Goal: Task Accomplishment & Management: Manage account settings

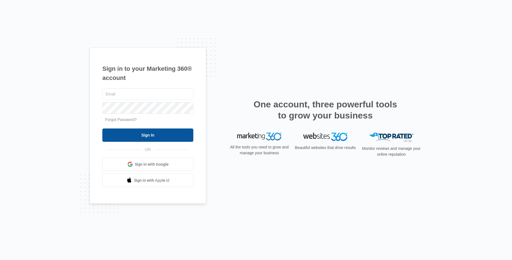
type input "[PERSON_NAME][EMAIL_ADDRESS][DOMAIN_NAME]"
click at [135, 134] on input "Sign In" at bounding box center [147, 134] width 91 height 13
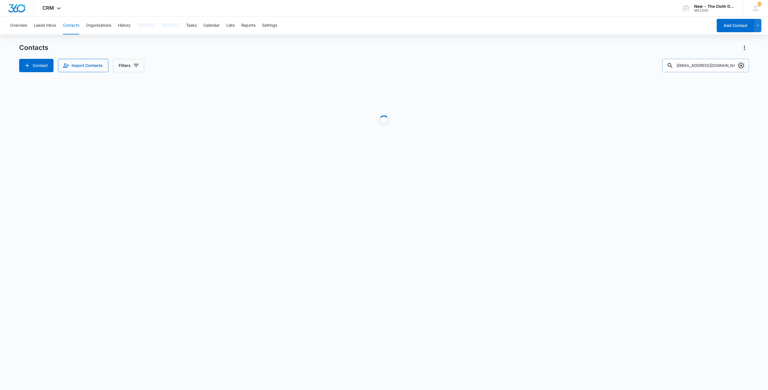
click at [740, 65] on icon "Clear" at bounding box center [741, 65] width 7 height 7
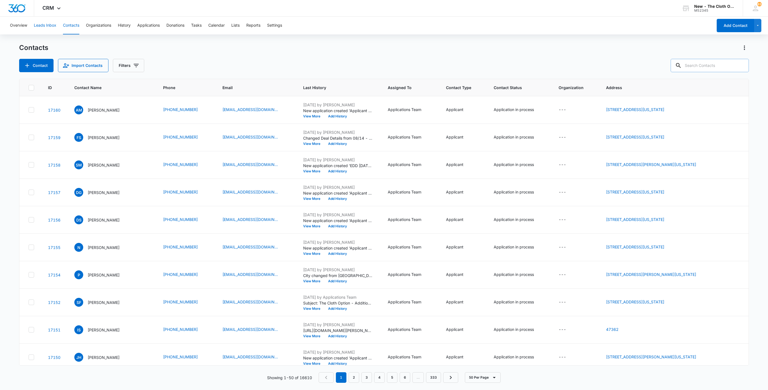
click at [37, 27] on button "Leads Inbox" at bounding box center [45, 26] width 22 height 18
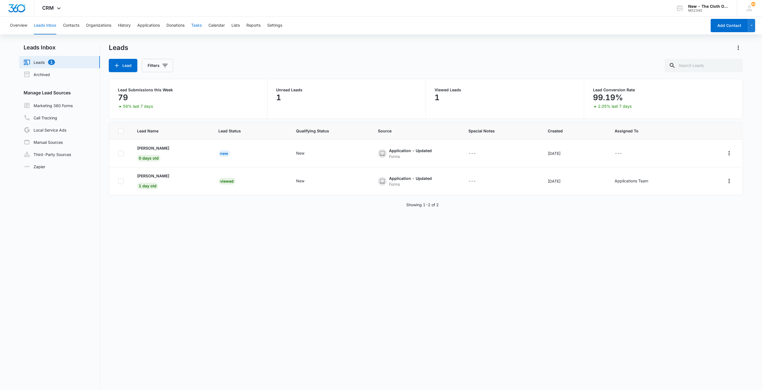
click at [197, 23] on button "Tasks" at bounding box center [196, 26] width 11 height 18
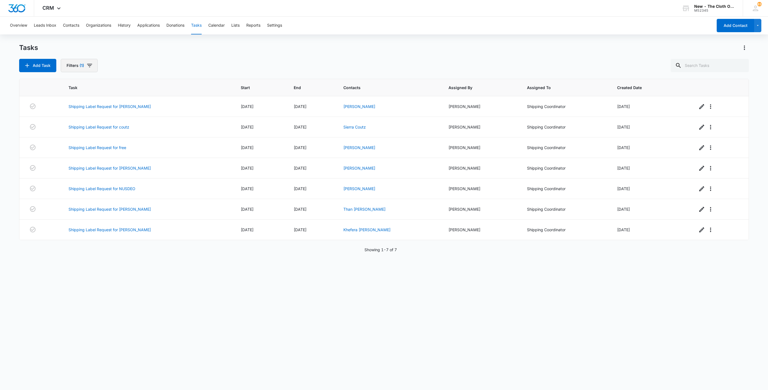
click at [90, 69] on button "Filters (1)" at bounding box center [79, 65] width 37 height 13
click at [178, 61] on div "Add Task Filters (1) Assigned By Assigned To 1 Task Status: Incomplete Complete…" at bounding box center [384, 65] width 730 height 13
drag, startPoint x: 350, startPoint y: 108, endPoint x: 342, endPoint y: 104, distance: 8.1
click at [350, 108] on link "Andria Gardner" at bounding box center [360, 106] width 32 height 5
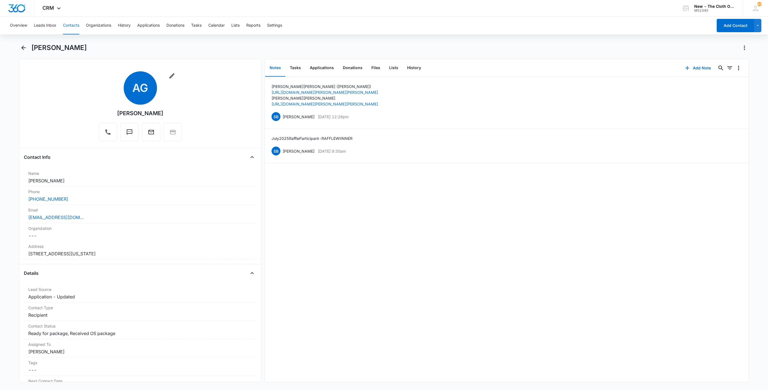
drag, startPoint x: 72, startPoint y: 179, endPoint x: 5, endPoint y: 178, distance: 66.3
click at [5, 178] on main "Andria Gardner Remove AG Andria Gardner Contact Info Name Cancel Save Changes A…" at bounding box center [384, 216] width 768 height 346
copy dd "Andria Gardner"
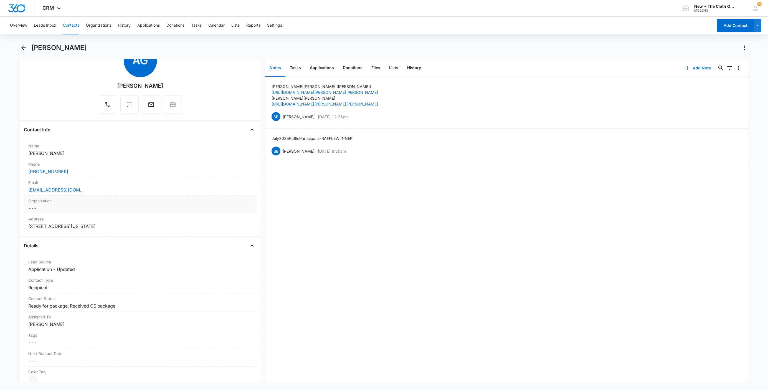
scroll to position [42, 0]
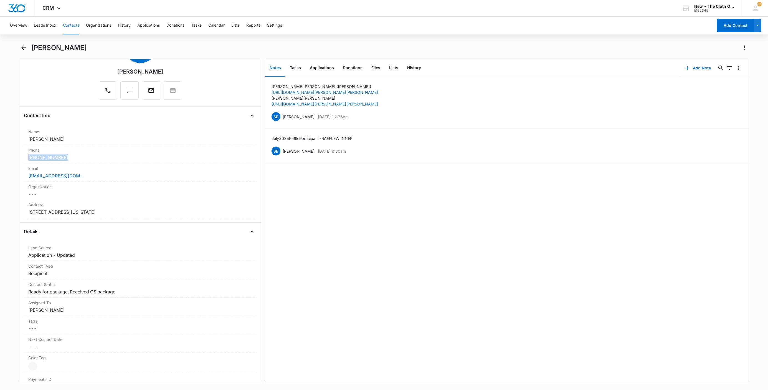
drag, startPoint x: 77, startPoint y: 157, endPoint x: 14, endPoint y: 159, distance: 63.0
click at [14, 159] on main "Andria Gardner Remove AG Andria Gardner Contact Info Name Cancel Save Changes A…" at bounding box center [384, 216] width 768 height 346
click at [139, 179] on div "Email Cancel Save Changes andriagardner@yahoo.com" at bounding box center [140, 172] width 233 height 18
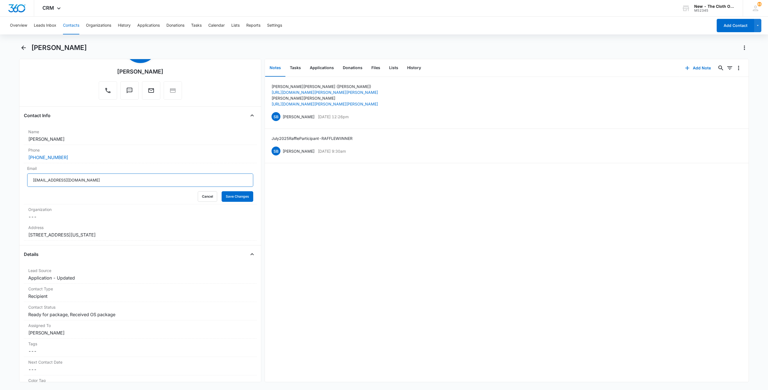
click at [102, 180] on input "andriagardner@yahoo.com" at bounding box center [140, 179] width 226 height 13
click at [198, 197] on button "Cancel" at bounding box center [207, 196] width 19 height 11
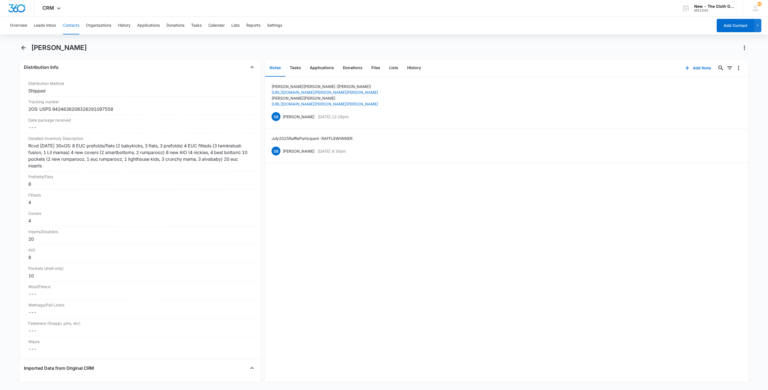
scroll to position [1290, 0]
click at [410, 67] on button "History" at bounding box center [414, 67] width 23 height 17
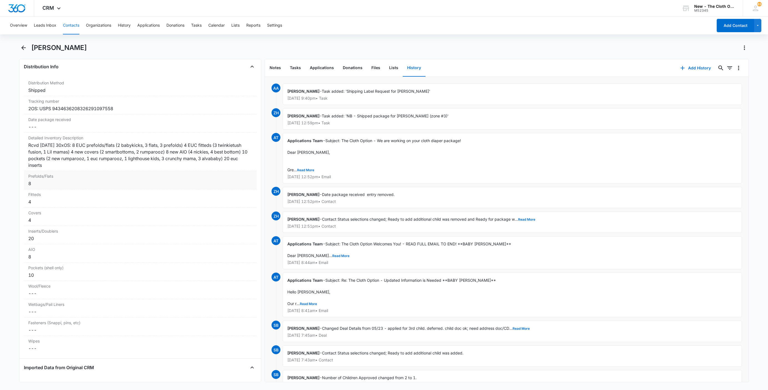
click at [39, 187] on div "8" at bounding box center [140, 183] width 224 height 7
drag, startPoint x: 37, startPoint y: 195, endPoint x: 7, endPoint y: 190, distance: 30.1
click at [7, 190] on main "Andria Gardner Remove AG Andria Gardner Contact Info Name Cancel Save Changes A…" at bounding box center [384, 216] width 768 height 346
click at [222, 199] on button "Save Changes" at bounding box center [238, 204] width 32 height 11
click at [34, 223] on div "4" at bounding box center [140, 220] width 224 height 7
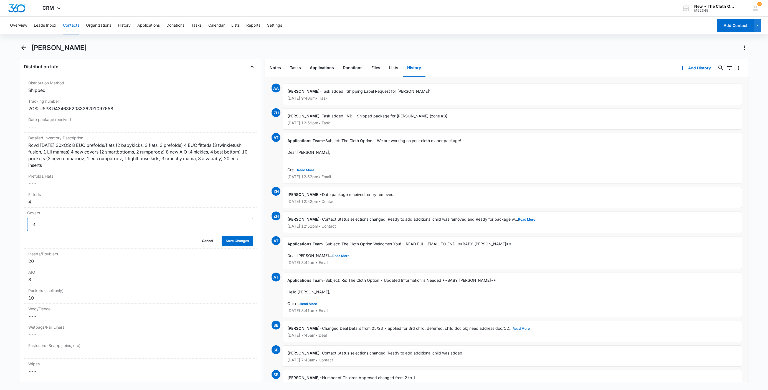
drag, startPoint x: 34, startPoint y: 234, endPoint x: 6, endPoint y: 235, distance: 28.0
click at [10, 236] on main "Andria Gardner Remove AG Andria Gardner Contact Info Name Cancel Save Changes A…" at bounding box center [384, 216] width 768 height 346
click at [222, 236] on button "Save Changes" at bounding box center [238, 241] width 32 height 11
click at [37, 267] on div "Inserts/Doublers Cancel Save Changes 20" at bounding box center [140, 258] width 233 height 18
drag, startPoint x: 41, startPoint y: 277, endPoint x: 5, endPoint y: 273, distance: 36.0
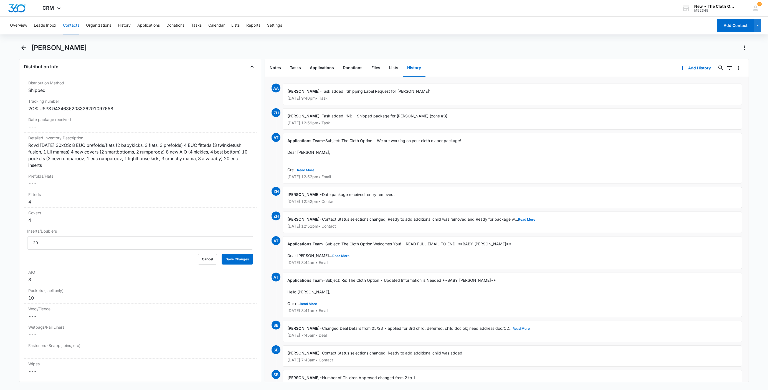
click at [7, 273] on main "Andria Gardner Remove AG Andria Gardner Contact Info Name Cancel Save Changes A…" at bounding box center [384, 216] width 768 height 346
click at [43, 205] on div "4" at bounding box center [140, 201] width 224 height 7
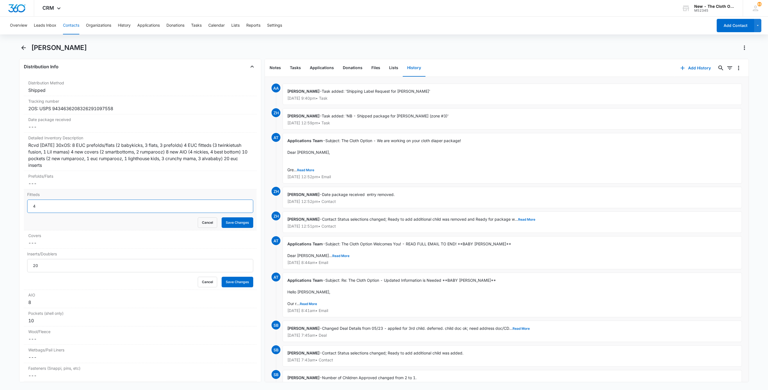
click at [41, 213] on input "4" at bounding box center [140, 206] width 226 height 13
click at [222, 217] on button "Save Changes" at bounding box center [238, 222] width 32 height 11
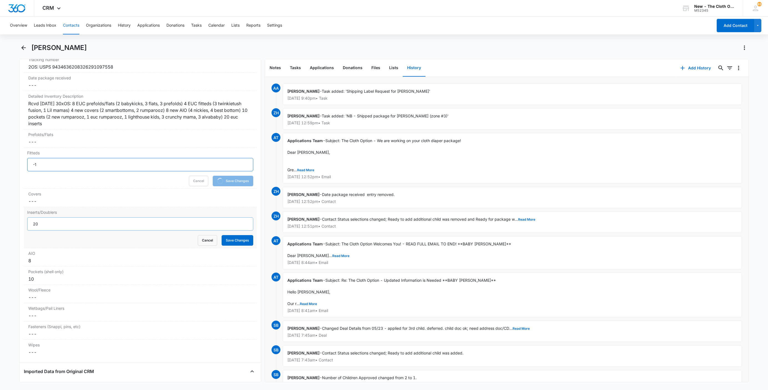
type input "-1"
drag, startPoint x: 39, startPoint y: 233, endPoint x: 14, endPoint y: 230, distance: 25.1
click at [14, 230] on main "Andria Gardner Remove AG Andria Gardner Contact Info Name Cancel Save Changes A…" at bounding box center [384, 216] width 768 height 346
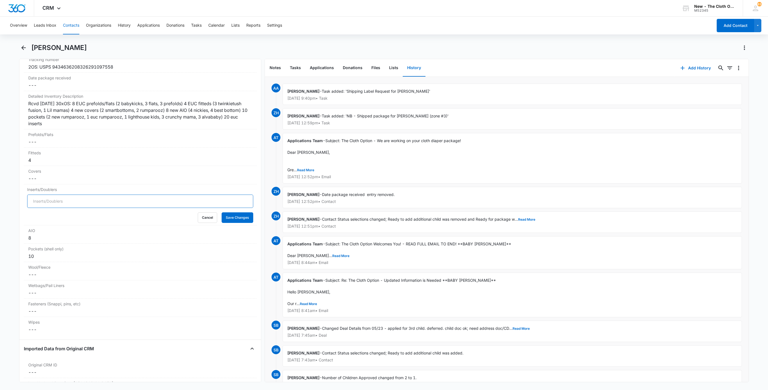
click at [222, 212] on button "Save Changes" at bounding box center [238, 217] width 32 height 11
click at [37, 241] on div "8" at bounding box center [140, 238] width 224 height 7
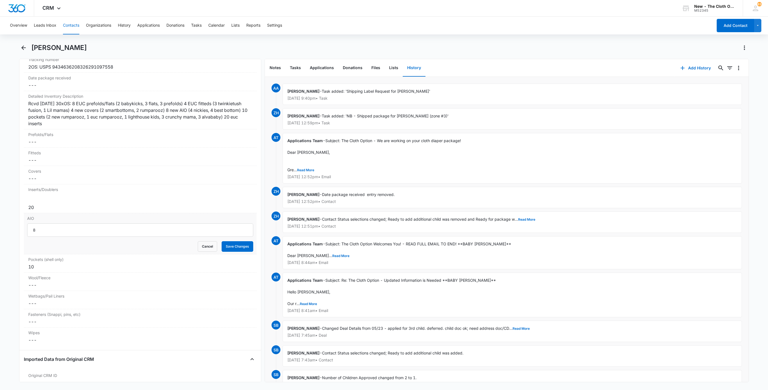
click at [16, 247] on main "Andria Gardner Remove AG Andria Gardner Contact Info Name Cancel Save Changes A…" at bounding box center [384, 216] width 768 height 346
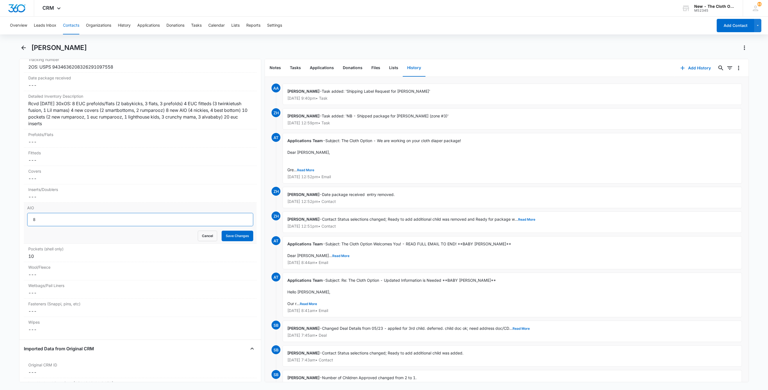
click at [37, 222] on input "8" at bounding box center [140, 219] width 226 height 13
click at [222, 231] on button "Save Changes" at bounding box center [238, 236] width 32 height 11
click at [34, 260] on div "Pockets (shell only) Cancel Save Changes 10" at bounding box center [140, 253] width 233 height 18
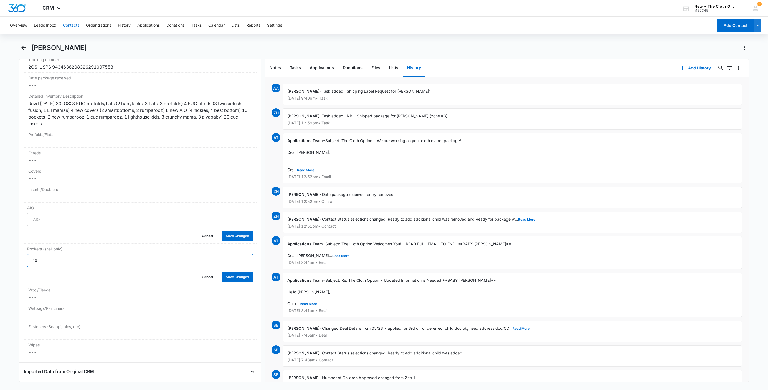
click at [36, 267] on input "10" at bounding box center [140, 260] width 226 height 13
click at [36, 270] on form "10 Cancel Save Changes" at bounding box center [140, 268] width 226 height 28
click at [36, 270] on div "Pockets (shell only) 10 Cancel Save Changes" at bounding box center [140, 264] width 233 height 41
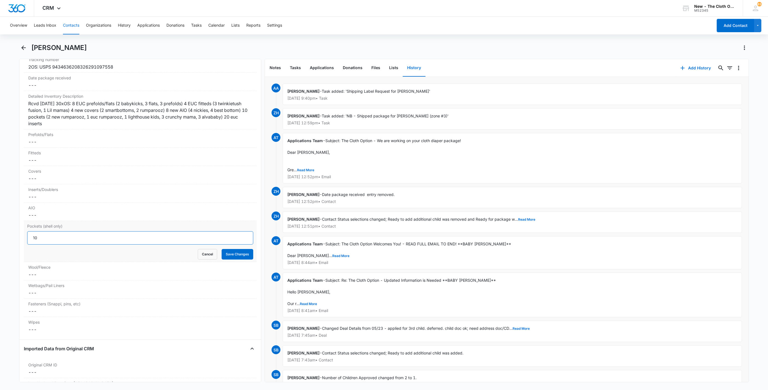
drag, startPoint x: 37, startPoint y: 249, endPoint x: 27, endPoint y: 248, distance: 9.3
click at [27, 244] on input "10" at bounding box center [140, 237] width 226 height 13
click at [232, 259] on button "Save Changes" at bounding box center [238, 254] width 32 height 11
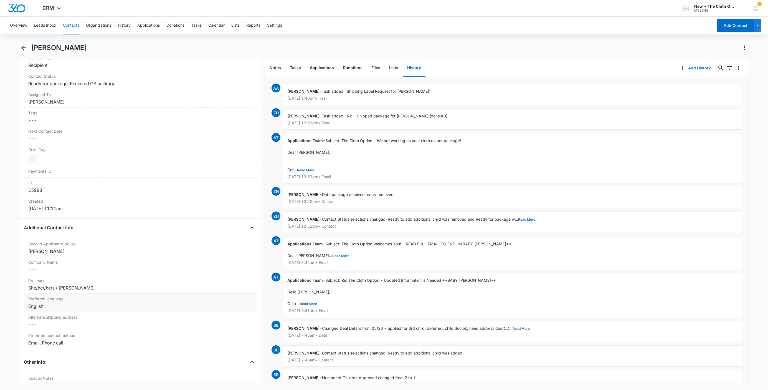
scroll to position [42, 0]
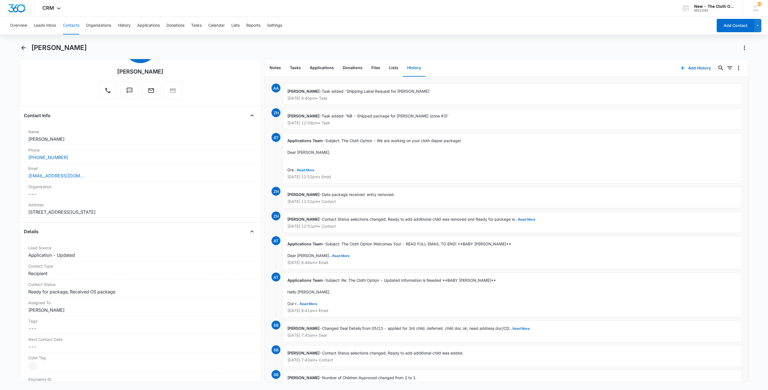
drag, startPoint x: 145, startPoint y: 211, endPoint x: 12, endPoint y: 217, distance: 133.6
click at [12, 217] on main "Andria Gardner Remove AG Andria Gardner Contact Info Name Cancel Save Changes A…" at bounding box center [384, 216] width 768 height 346
copy dd "121 Pluto Drive Beckley West Virginia 25801"
click at [296, 66] on button "Tasks" at bounding box center [296, 67] width 20 height 17
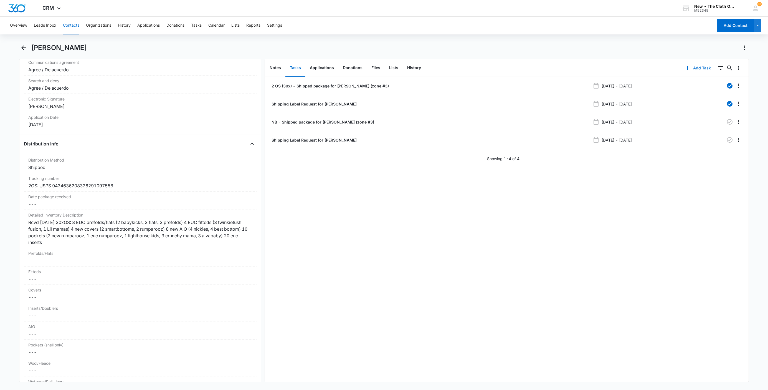
scroll to position [1207, 0]
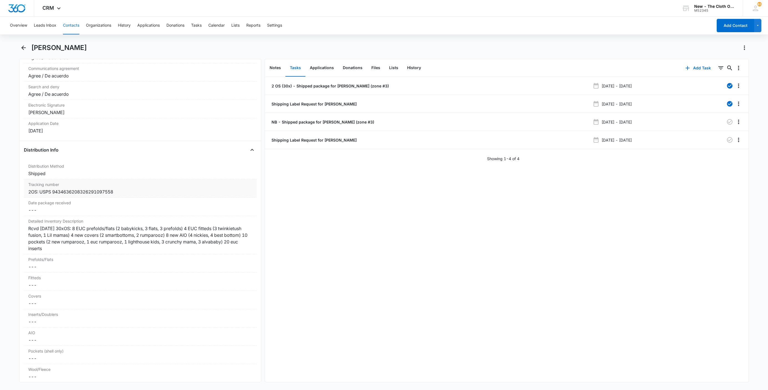
click at [28, 198] on div "Tracking number Cancel Save Changes 2OS: USPS 9434636208326291097558" at bounding box center [140, 188] width 233 height 18
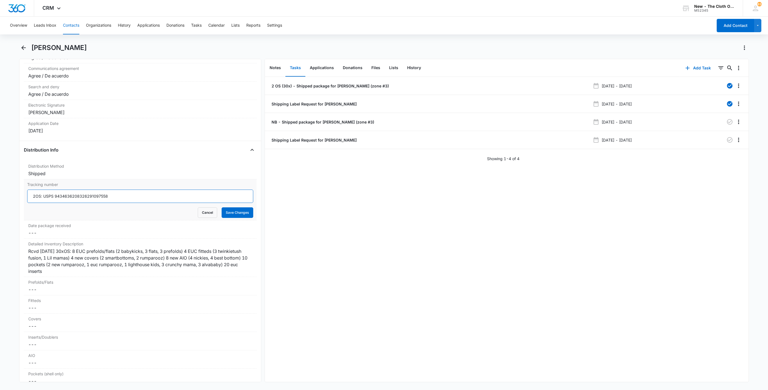
click at [31, 203] on input "2OS: USPS 9434636208326291097558" at bounding box center [140, 196] width 226 height 13
type input "2nd NB: USPS 1st 2OS: USPS 9434636208326291097558"
click at [306, 141] on p "Shipping Label Request for gardner" at bounding box center [314, 140] width 86 height 6
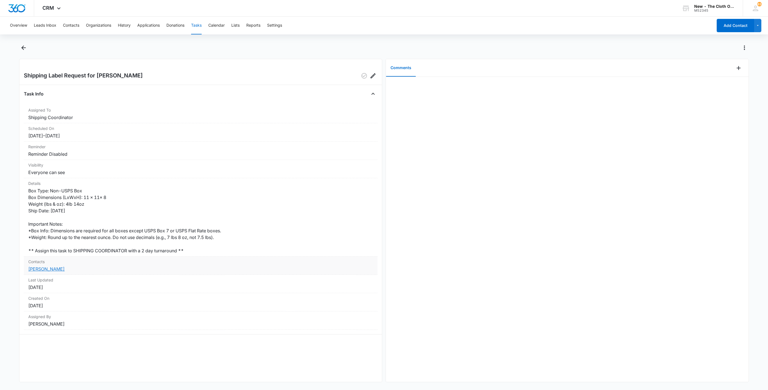
click at [57, 270] on link "Andria Gardner" at bounding box center [46, 269] width 36 height 6
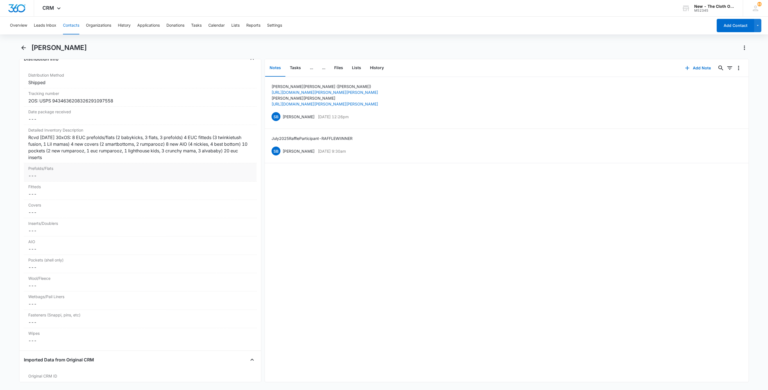
scroll to position [1290, 0]
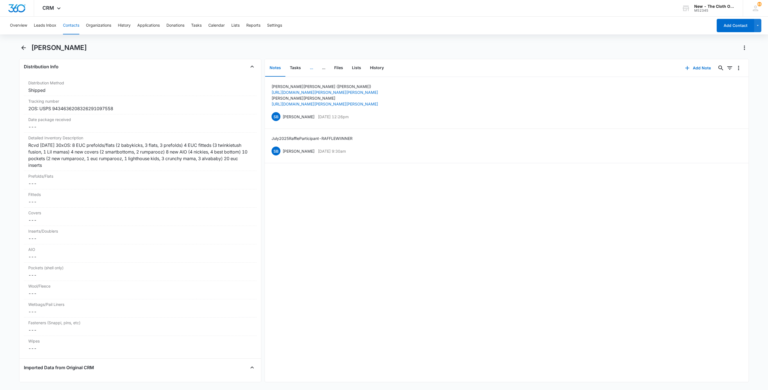
click at [310, 67] on button "..." at bounding box center [312, 67] width 12 height 17
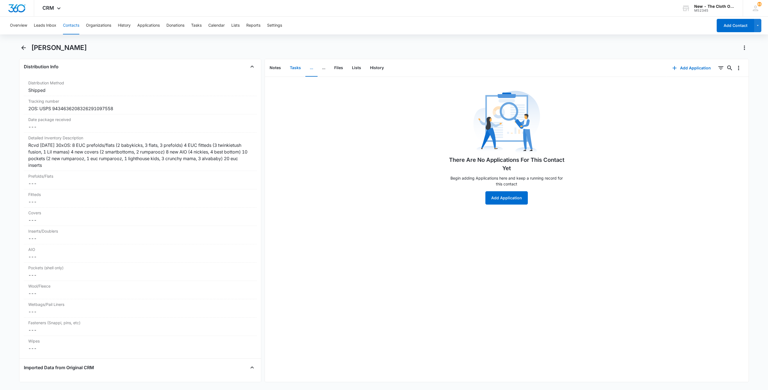
click at [296, 69] on button "Tasks" at bounding box center [296, 67] width 20 height 17
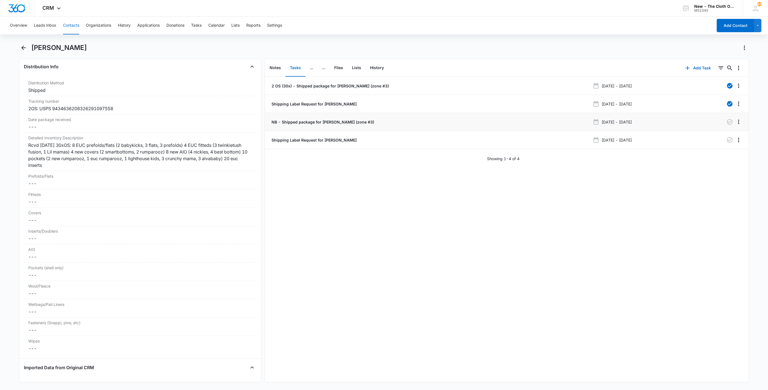
click at [306, 123] on p "NB - Shipped package for A. GARDNER (zone #3)" at bounding box center [323, 122] width 104 height 6
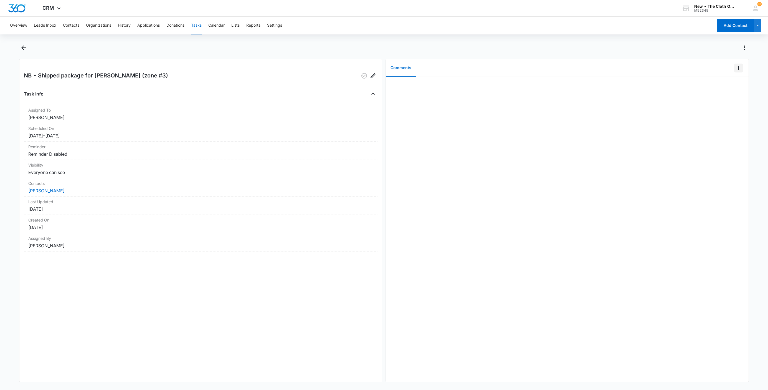
click at [735, 72] on div at bounding box center [742, 68] width 14 height 18
click at [736, 67] on icon "Add Comment" at bounding box center [739, 68] width 7 height 7
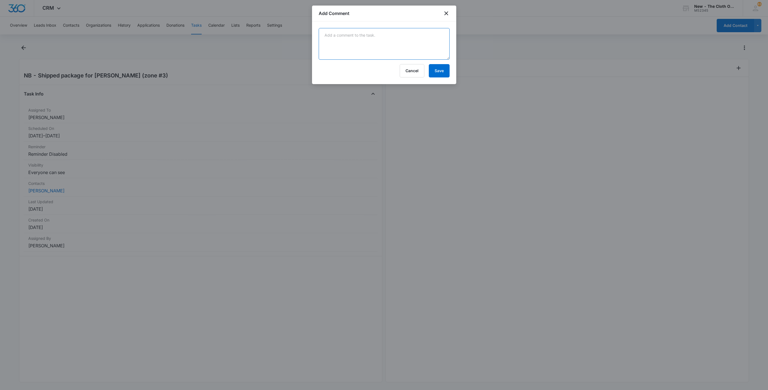
click at [366, 42] on textarea at bounding box center [384, 44] width 131 height 32
paste textarea "9434636106194285601868"
type textarea "9434636106194285601868"
click at [443, 72] on button "Save" at bounding box center [439, 70] width 21 height 13
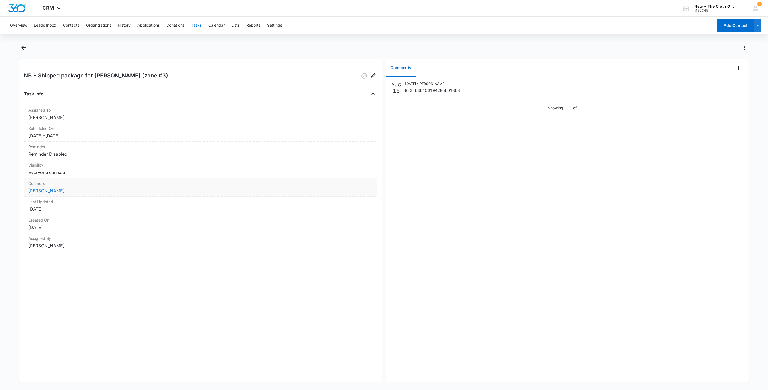
click at [42, 190] on link "Andria Gardner" at bounding box center [46, 191] width 36 height 6
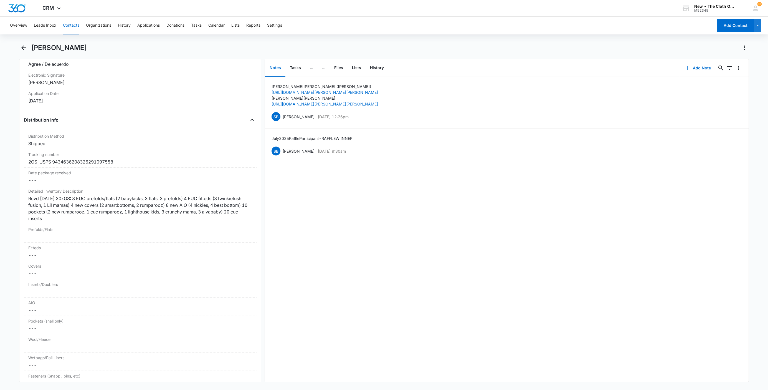
scroll to position [1249, 0]
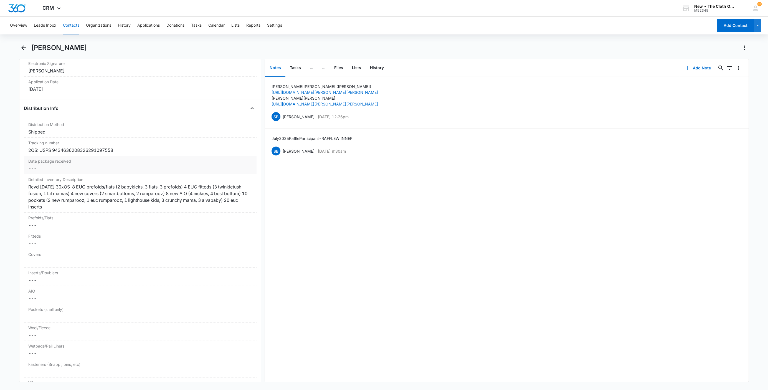
click at [46, 165] on div "Date package received Cancel Save Changes ---" at bounding box center [140, 165] width 233 height 18
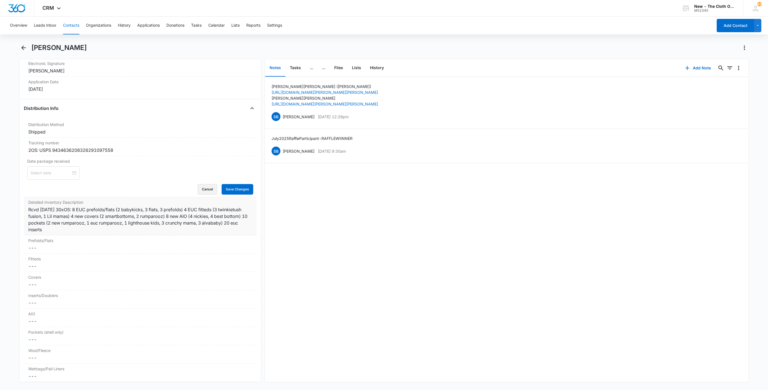
drag, startPoint x: 198, startPoint y: 198, endPoint x: 172, endPoint y: 192, distance: 27.3
click at [198, 195] on button "Cancel" at bounding box center [207, 189] width 19 height 11
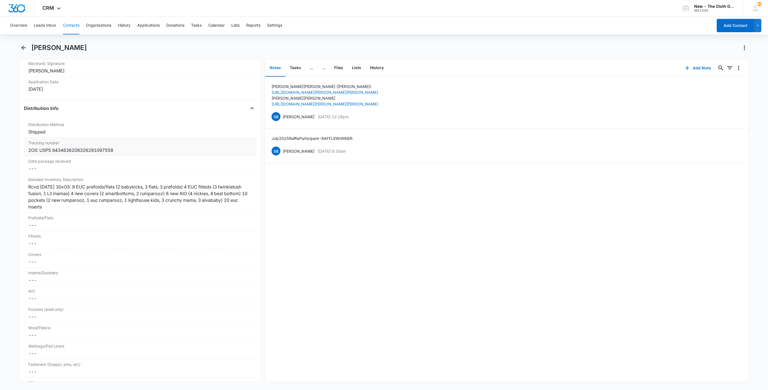
click at [31, 153] on div "2OS: USPS 9434636208326291097558" at bounding box center [140, 150] width 224 height 7
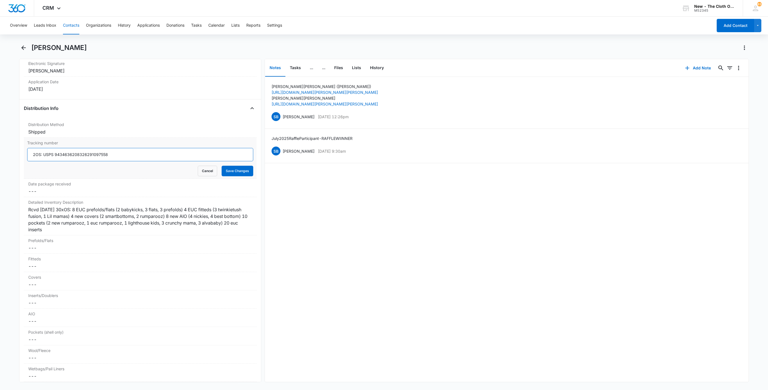
click at [31, 159] on input "2OS: USPS 9434636208326291097558" at bounding box center [140, 154] width 226 height 13
paste input "9434636106194285601868"
type input "2nd NB: USPS 9434636106194285601868; 1st 2OS: USPS 9434636208326291097558"
click at [18, 173] on main "Andria Gardner Remove AG Andria Gardner Contact Info Name Cancel Save Changes A…" at bounding box center [384, 216] width 768 height 346
click at [233, 176] on button "Save Changes" at bounding box center [238, 171] width 32 height 11
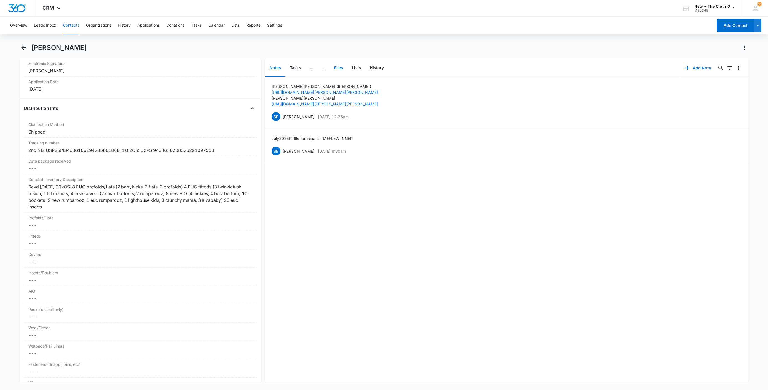
click at [341, 69] on button "Files" at bounding box center [339, 67] width 18 height 17
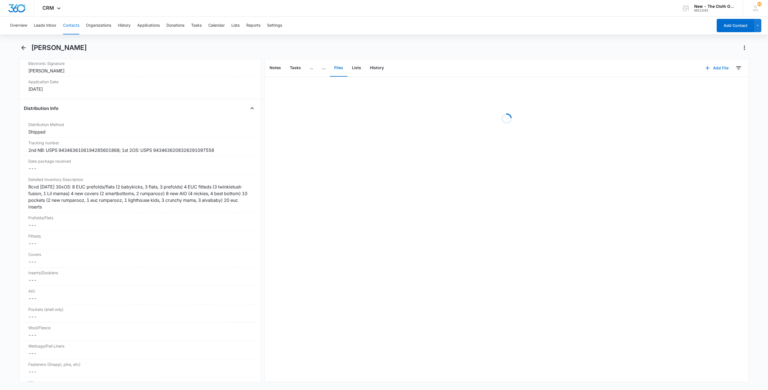
click at [714, 70] on button "Add File" at bounding box center [717, 67] width 34 height 13
click at [718, 86] on button "Upload Files" at bounding box center [713, 85] width 42 height 8
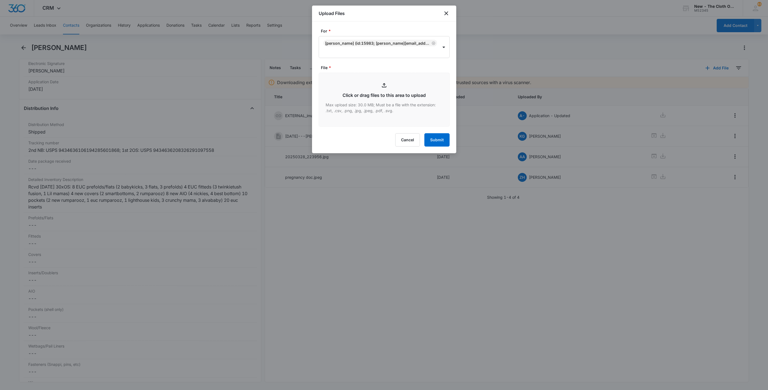
type input "C:\fakepath\nb-9434636106194285601868--Andria-Gardner-08-15-2025.pdf"
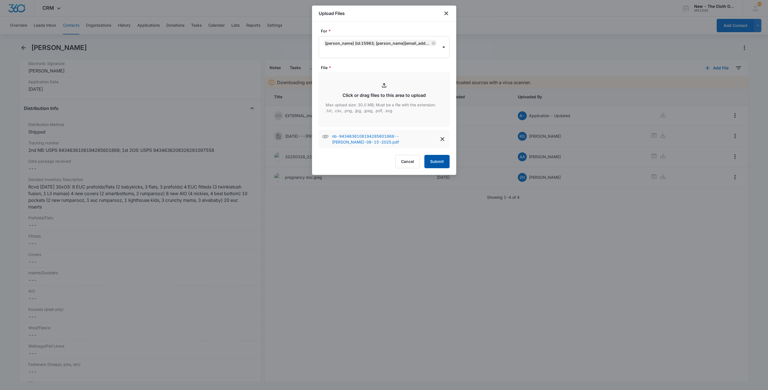
click at [441, 162] on button "Submit" at bounding box center [437, 161] width 25 height 13
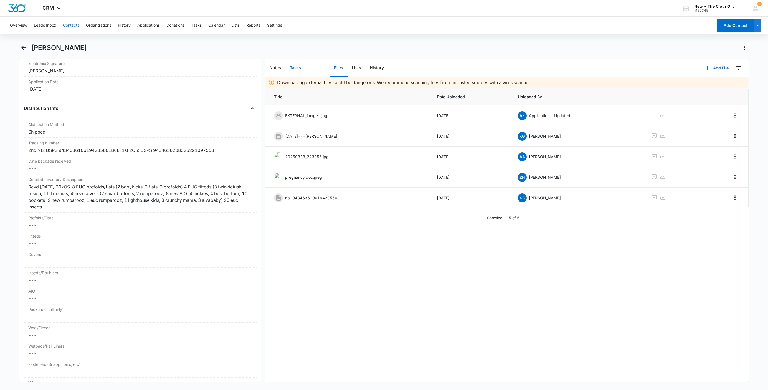
click at [292, 67] on button "Tasks" at bounding box center [296, 67] width 20 height 17
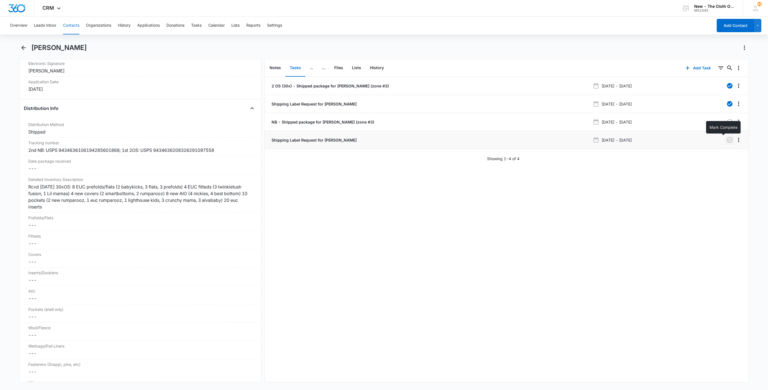
click at [727, 141] on icon "button" at bounding box center [730, 140] width 6 height 6
click at [193, 30] on button "Tasks" at bounding box center [196, 26] width 11 height 18
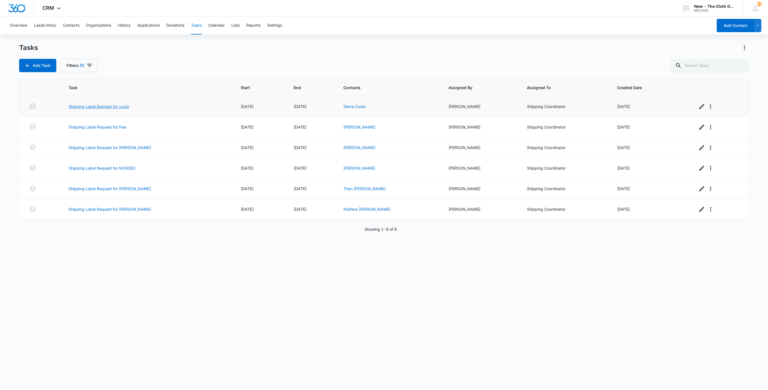
click at [106, 105] on link "Shipping Label Request for coutz" at bounding box center [99, 107] width 61 height 6
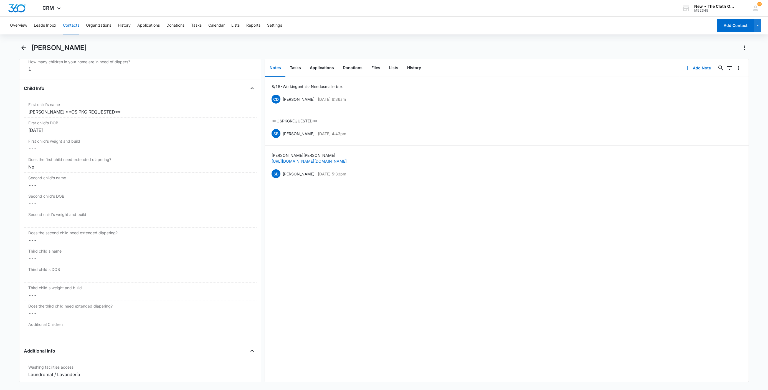
scroll to position [708, 0]
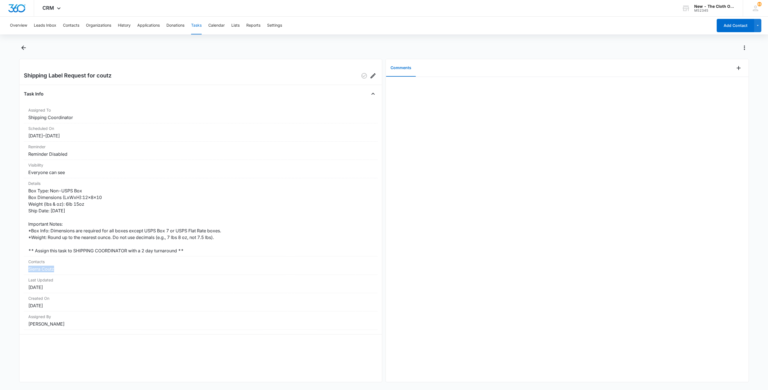
drag, startPoint x: 59, startPoint y: 268, endPoint x: 19, endPoint y: 270, distance: 39.8
click at [19, 270] on div "Shipping Label Request for coutz Task Info Assigned To Shipping Coordinator Sch…" at bounding box center [200, 220] width 363 height 323
click at [51, 270] on link "Sierra Coutz" at bounding box center [41, 269] width 26 height 6
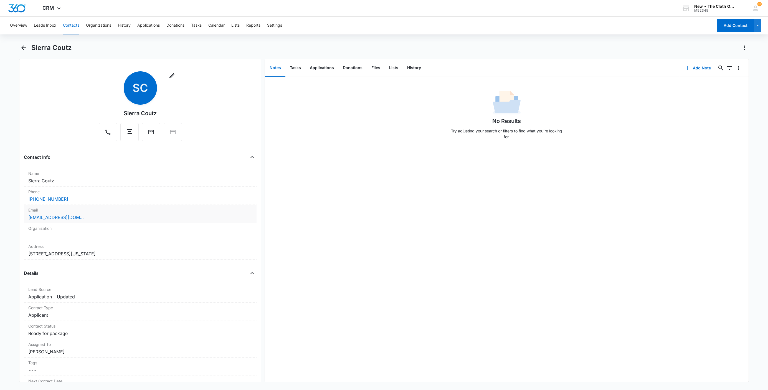
click at [99, 218] on div "sierranichole0898@gmail.com" at bounding box center [140, 217] width 224 height 7
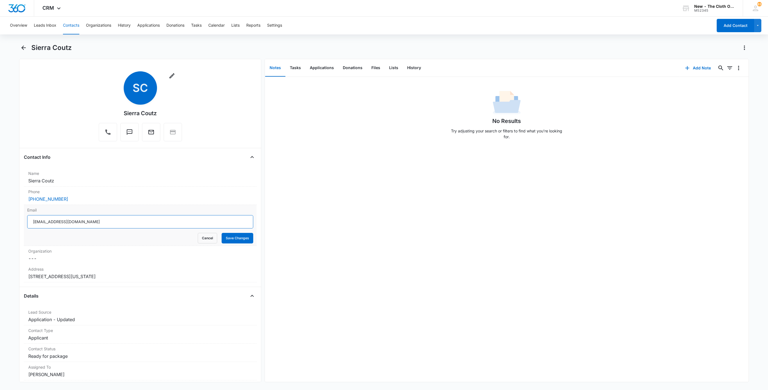
click at [134, 226] on input "sierranichole0898@gmail.com" at bounding box center [140, 221] width 226 height 13
drag, startPoint x: 201, startPoint y: 242, endPoint x: 176, endPoint y: 240, distance: 25.9
click at [201, 242] on button "Cancel" at bounding box center [207, 238] width 19 height 11
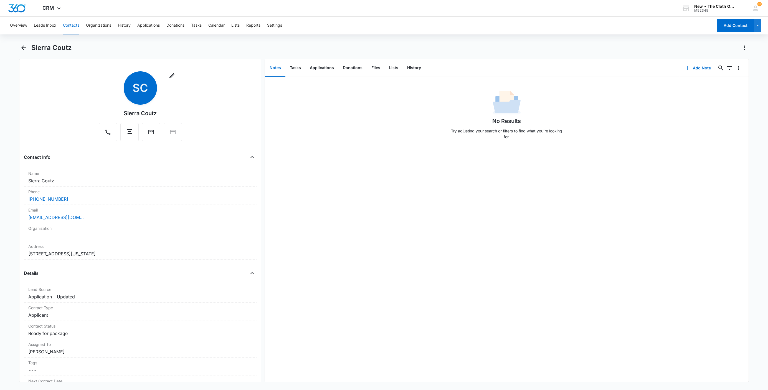
drag, startPoint x: 167, startPoint y: 256, endPoint x: 14, endPoint y: 252, distance: 152.4
click at [18, 256] on main "Sierra Coutz Remove SC Sierra Coutz Contact Info Name Cancel Save Changes Sierr…" at bounding box center [384, 216] width 768 height 346
copy dd "55 24th Street Apt 2 Wheeling West Virginia 26003-3903"
click at [296, 64] on button "Tasks" at bounding box center [296, 67] width 20 height 17
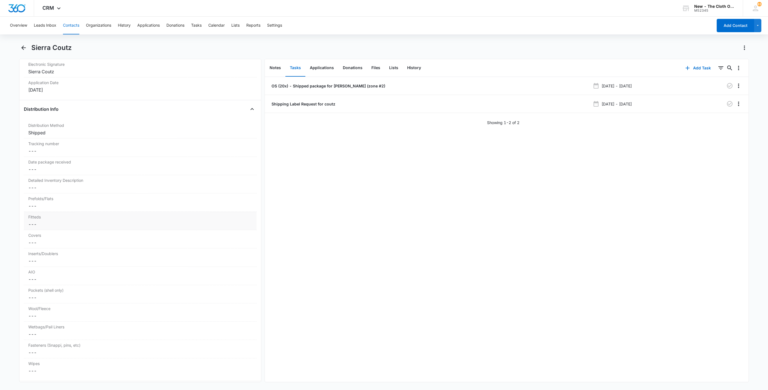
scroll to position [1249, 0]
click at [34, 168] on div "Date package received Cancel Save Changes ---" at bounding box center [140, 158] width 233 height 18
click at [201, 188] on button "Cancel" at bounding box center [207, 182] width 19 height 11
click at [35, 147] on dd "Cancel Save Changes ---" at bounding box center [140, 143] width 224 height 7
click at [37, 153] on input "Tracking number" at bounding box center [140, 147] width 226 height 13
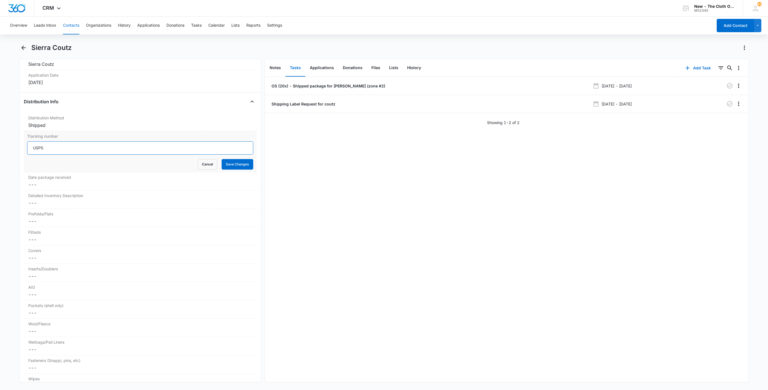
click at [232, 155] on input "USPS" at bounding box center [140, 147] width 226 height 13
paste input "9434636106194285602070"
type input "USPS 9434636106194285602070"
click at [238, 170] on button "Save Changes" at bounding box center [238, 164] width 32 height 11
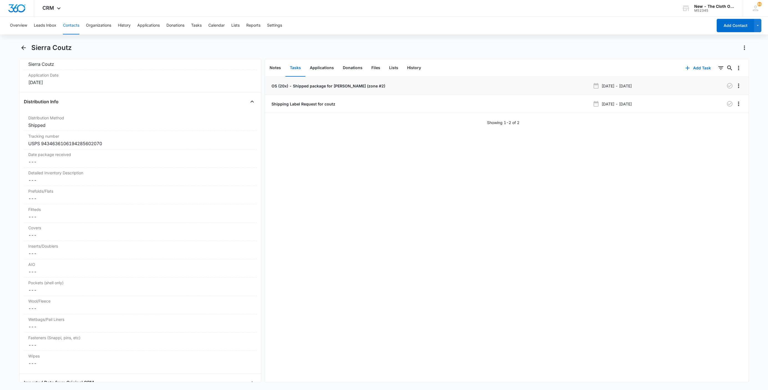
click at [322, 86] on p "OS (20x) - Shipped package for S. COUTZ (zone #2)" at bounding box center [328, 86] width 115 height 6
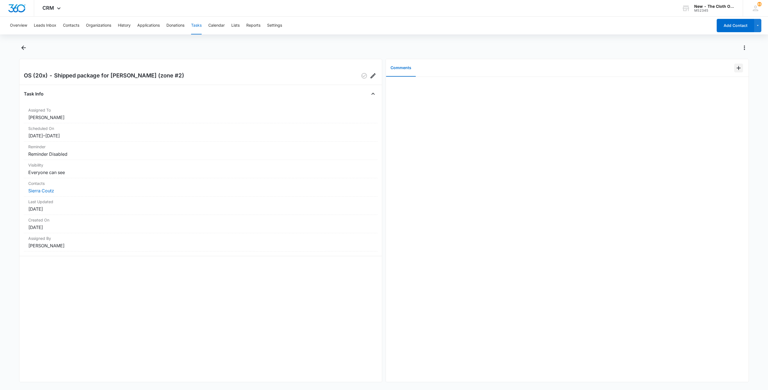
click at [735, 72] on button "Add Comment" at bounding box center [739, 68] width 9 height 9
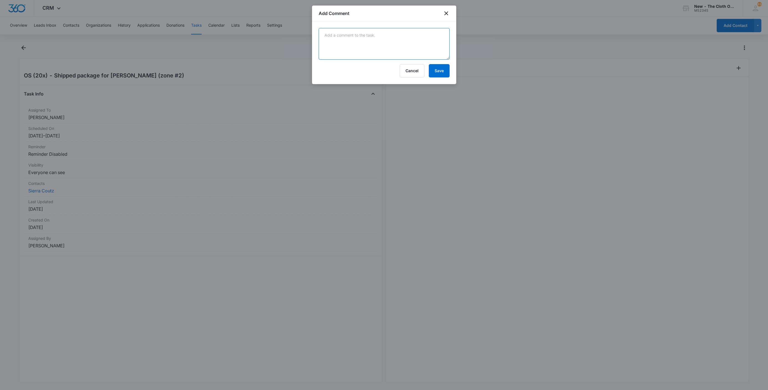
click at [360, 47] on textarea at bounding box center [384, 44] width 131 height 32
paste textarea "9434636106194285602070"
type textarea "9434636106194285602070"
click at [447, 68] on button "Save" at bounding box center [439, 70] width 21 height 13
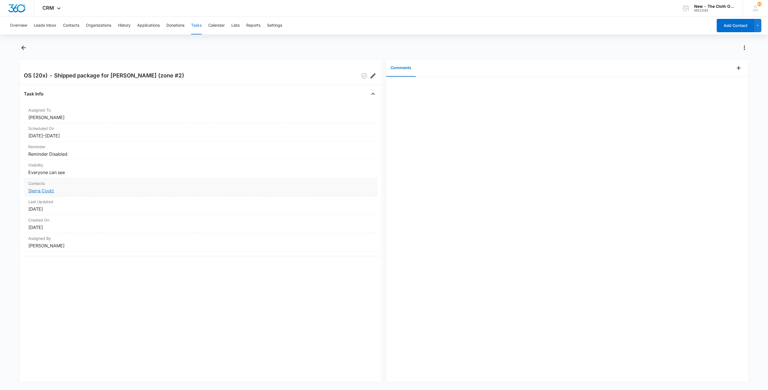
click at [49, 192] on link "Sierra Coutz" at bounding box center [41, 191] width 26 height 6
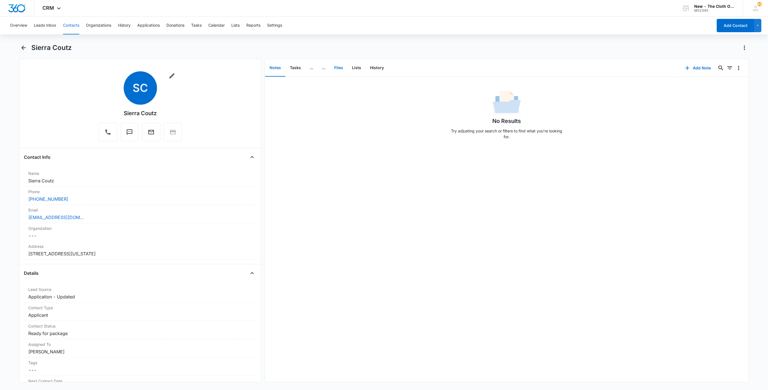
click at [338, 68] on button "Files" at bounding box center [339, 67] width 18 height 17
click at [720, 65] on button "Add File" at bounding box center [717, 67] width 34 height 13
click at [716, 84] on button "Upload Files" at bounding box center [713, 85] width 42 height 8
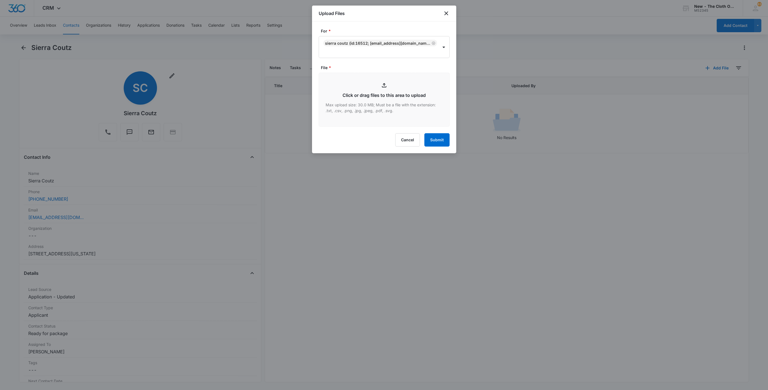
type input "C:\fakepath\20xOS-9434636106194285602070--Sierra-Coutz--08-15-2025.pdf"
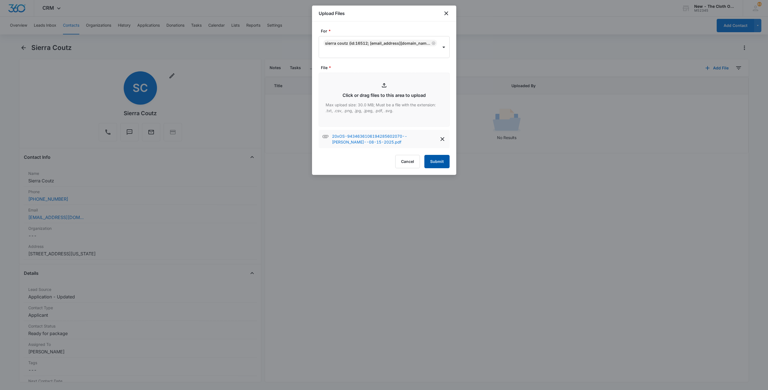
click at [438, 157] on button "Submit" at bounding box center [437, 161] width 25 height 13
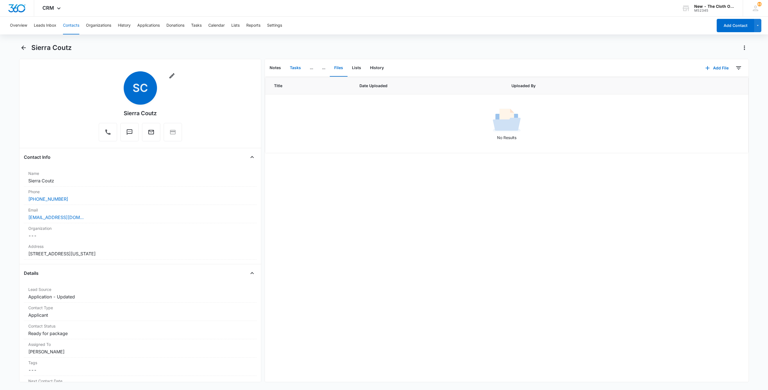
click at [294, 68] on button "Tasks" at bounding box center [296, 67] width 20 height 17
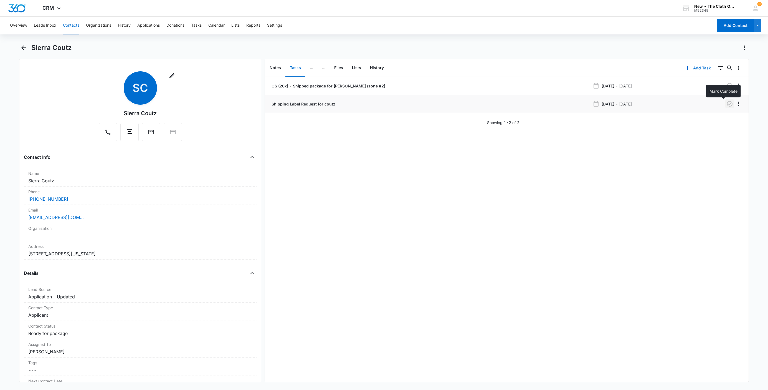
click at [727, 104] on icon "button" at bounding box center [730, 103] width 7 height 7
click at [193, 24] on button "Tasks" at bounding box center [196, 26] width 11 height 18
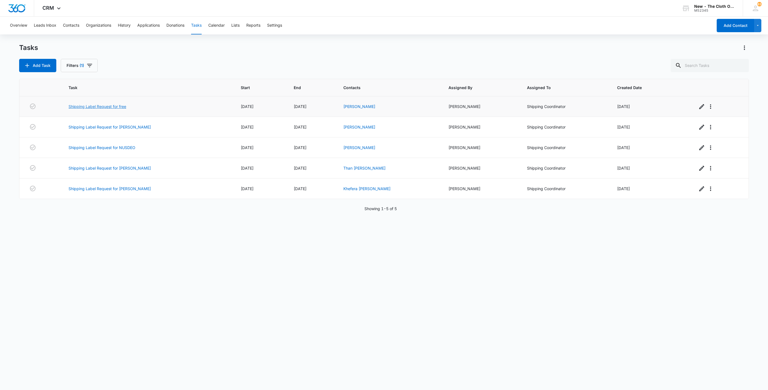
click at [110, 105] on link "Shipping Label Request for free" at bounding box center [98, 107] width 58 height 6
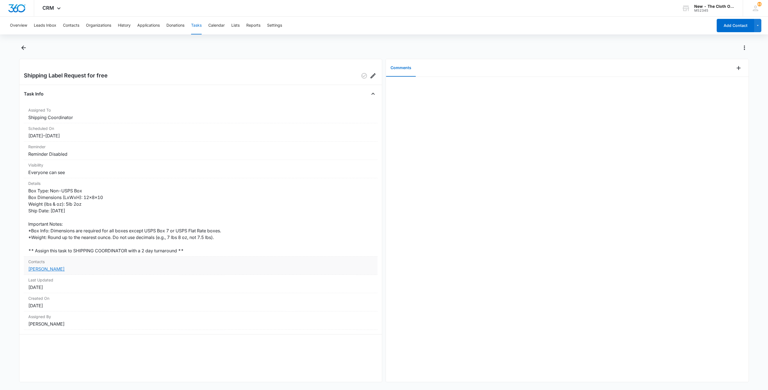
click at [44, 269] on link "Chloe Free" at bounding box center [46, 269] width 36 height 6
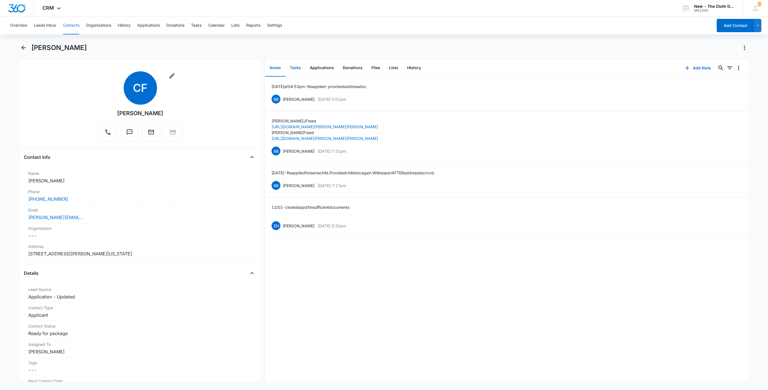
click at [296, 68] on button "Tasks" at bounding box center [296, 67] width 20 height 17
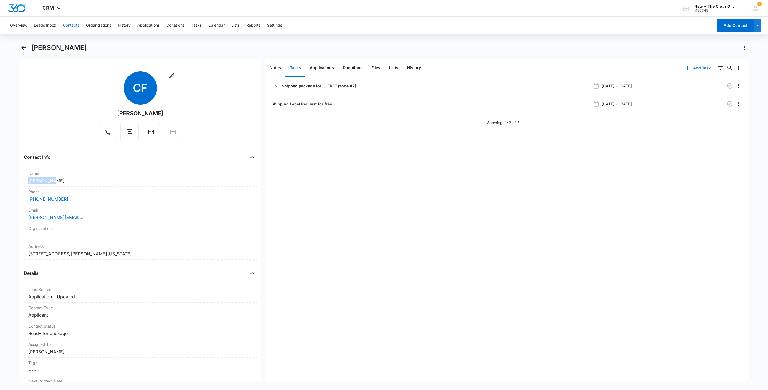
drag, startPoint x: 59, startPoint y: 182, endPoint x: 13, endPoint y: 181, distance: 46.4
click at [13, 181] on main "Chloe Free Remove CF Chloe Free Contact Info Name Cancel Save Changes Chloe Fre…" at bounding box center [384, 216] width 768 height 346
copy dd "Chloe Free"
drag, startPoint x: 89, startPoint y: 220, endPoint x: 5, endPoint y: 218, distance: 84.1
click at [5, 218] on main "Chloe Free Remove CF Chloe Free Contact Info Name Cancel Save Changes Chloe Fre…" at bounding box center [384, 216] width 768 height 346
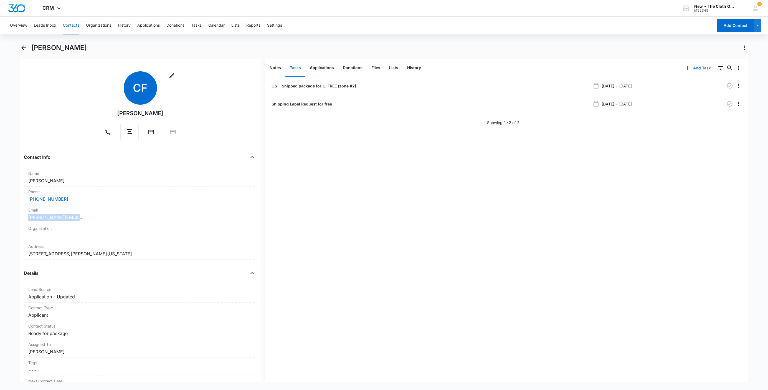
copy link "chloe.j.cluck@gmail.com"
drag, startPoint x: 97, startPoint y: 262, endPoint x: 20, endPoint y: 256, distance: 76.9
click at [20, 256] on div "Remove CF Chloe Free Contact Info Name Cancel Save Changes Chloe Free Phone Can…" at bounding box center [140, 220] width 242 height 323
copy dd "312 W Henderson Street Montpelier Indiana 47359"
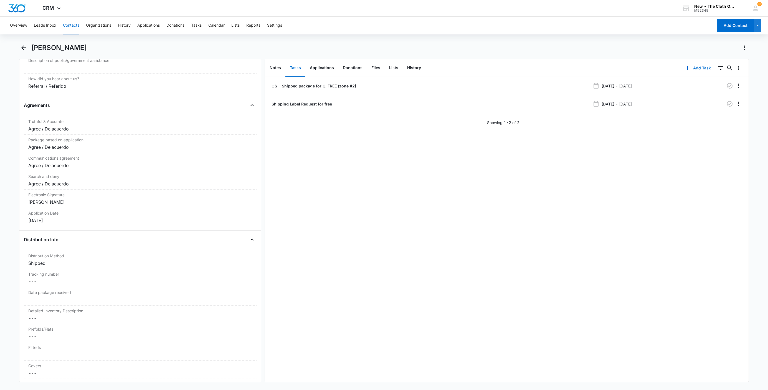
scroll to position [1124, 0]
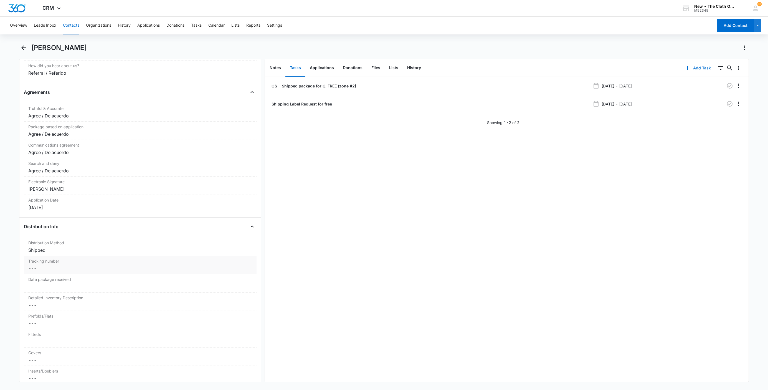
click at [40, 272] on dd "Cancel Save Changes ---" at bounding box center [140, 268] width 224 height 7
click at [41, 278] on div at bounding box center [140, 272] width 226 height 13
click at [41, 278] on input "Tracking number" at bounding box center [140, 272] width 226 height 13
paste input "9434636106194285602322"
type input "USPS 9434636106194285602322"
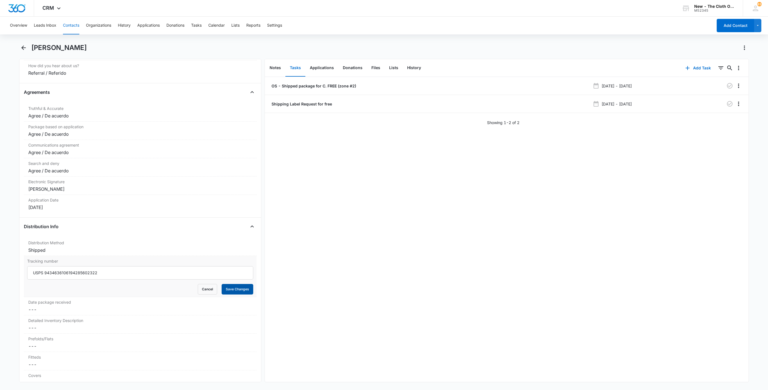
click at [233, 293] on button "Save Changes" at bounding box center [238, 289] width 32 height 11
drag, startPoint x: 375, startPoint y: 65, endPoint x: 378, endPoint y: 67, distance: 3.5
click at [376, 67] on button "Files" at bounding box center [376, 67] width 18 height 17
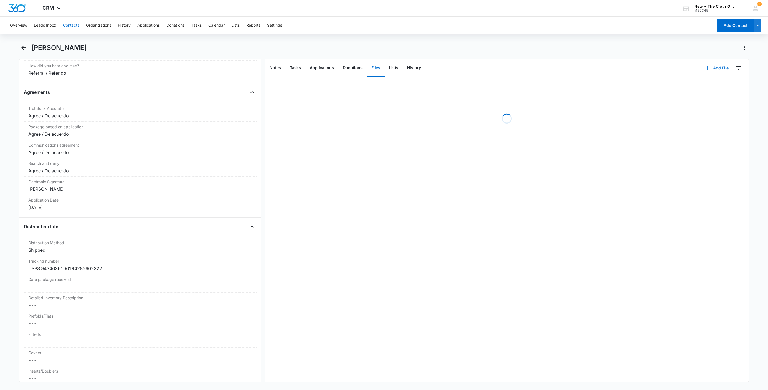
click at [713, 71] on button "Add File" at bounding box center [717, 67] width 34 height 13
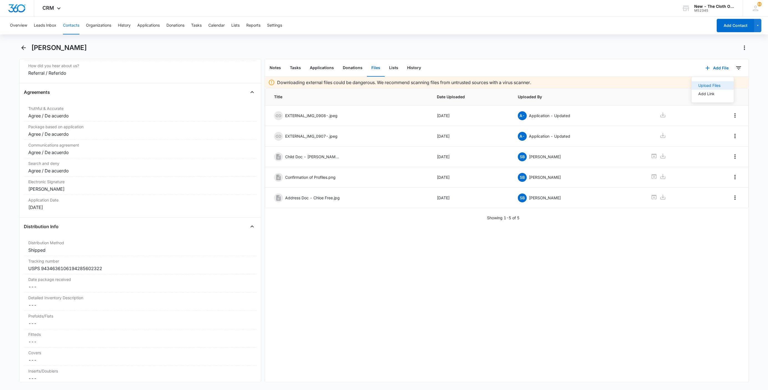
click at [715, 87] on button "Upload Files" at bounding box center [713, 85] width 42 height 8
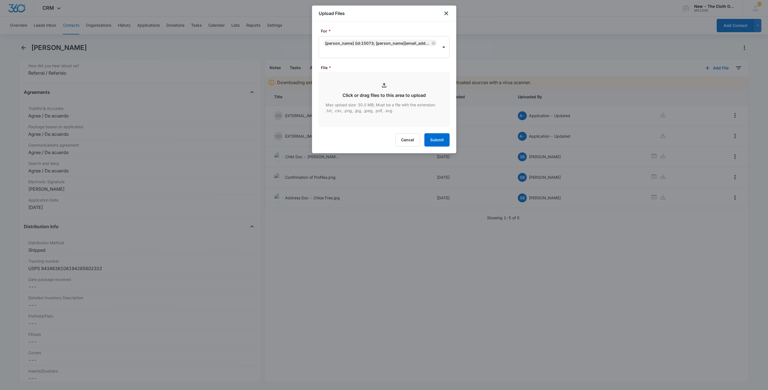
type input "C:\fakepath\9434636106194285602322---Chloe-Free---08-15-2025.pdf"
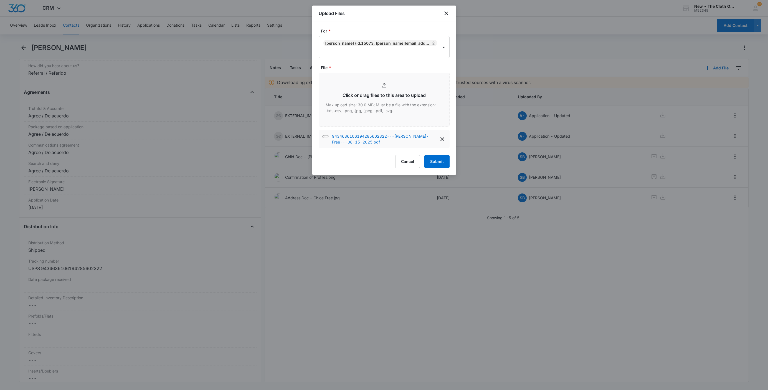
click at [439, 154] on form "For * Chloe Free (ID:15073; chloe.j.cluck@gmail.com; 2609191232) File * Click o…" at bounding box center [384, 98] width 131 height 140
click at [439, 158] on button "Submit" at bounding box center [437, 161] width 25 height 13
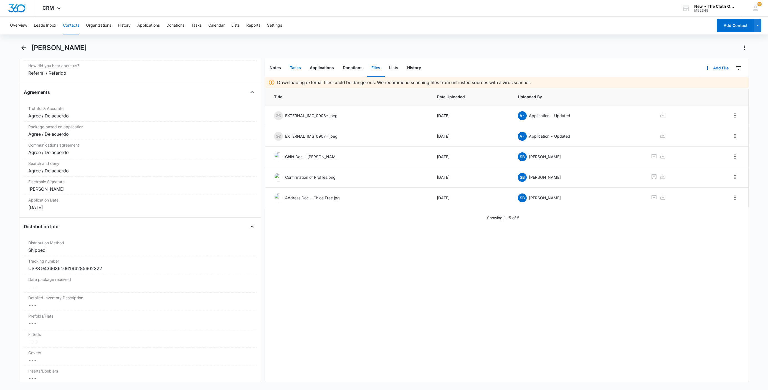
click at [297, 67] on button "Tasks" at bounding box center [296, 67] width 20 height 17
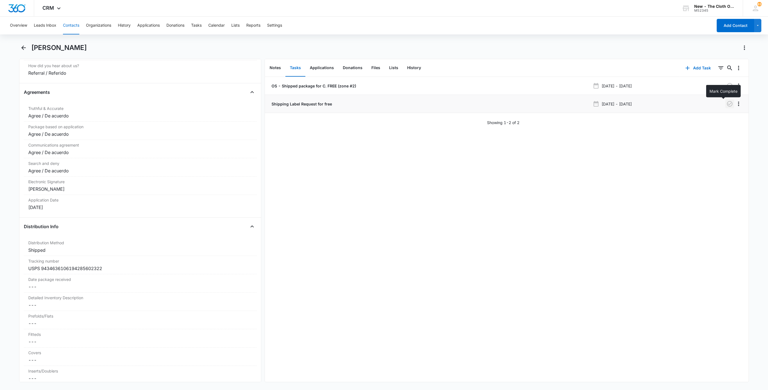
click at [727, 104] on icon "button" at bounding box center [730, 103] width 7 height 7
click at [199, 24] on button "Tasks" at bounding box center [196, 26] width 11 height 18
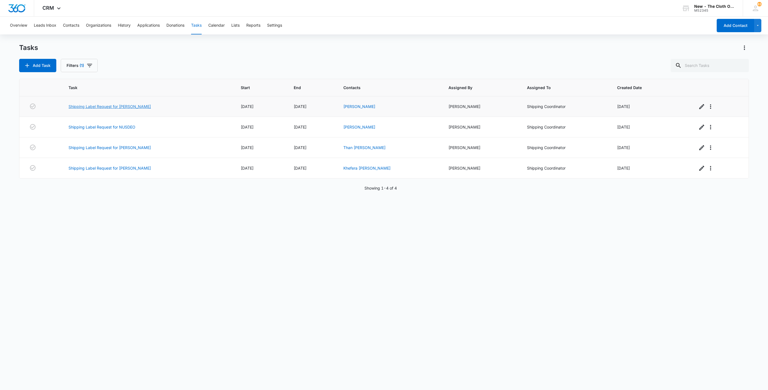
click at [113, 108] on link "Shipping Label Request for [PERSON_NAME]" at bounding box center [110, 107] width 82 height 6
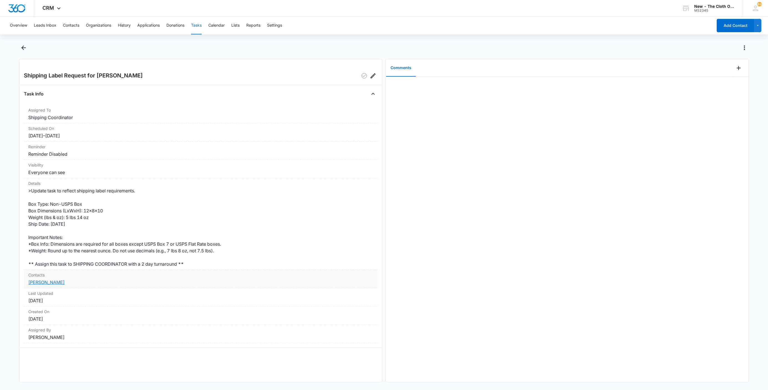
click at [54, 285] on link "[PERSON_NAME]" at bounding box center [46, 282] width 36 height 6
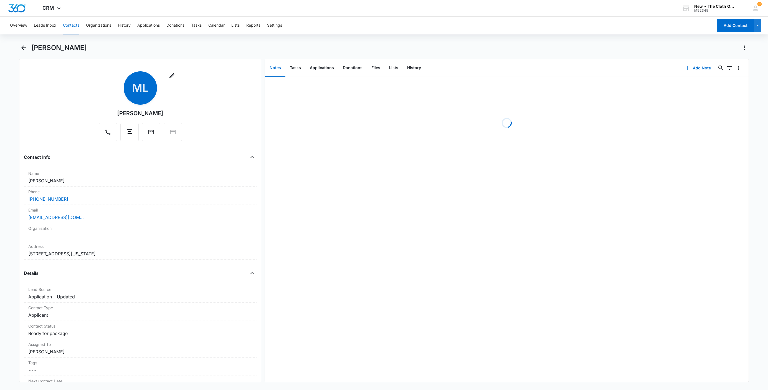
click at [61, 48] on h1 "[PERSON_NAME]" at bounding box center [59, 48] width 56 height 8
click at [61, 47] on h1 "[PERSON_NAME]" at bounding box center [59, 48] width 56 height 8
copy div "[PERSON_NAME] Remove"
drag, startPoint x: 57, startPoint y: 216, endPoint x: 13, endPoint y: 218, distance: 44.7
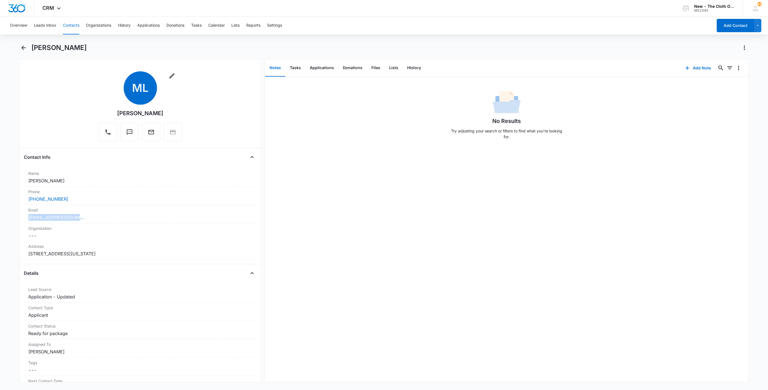
click at [13, 218] on main "[PERSON_NAME] Remove ML [PERSON_NAME] Contact Info Name Cancel Save Changes [PE…" at bounding box center [384, 216] width 768 height 346
copy link "[EMAIL_ADDRESS][DOMAIN_NAME]"
drag, startPoint x: 143, startPoint y: 256, endPoint x: 15, endPoint y: 254, distance: 127.4
click at [17, 256] on main "[PERSON_NAME] Remove ML [PERSON_NAME] Contact Info Name Cancel Save Changes [PE…" at bounding box center [384, 216] width 768 height 346
copy dd "[STREET_ADDRESS][US_STATE]"
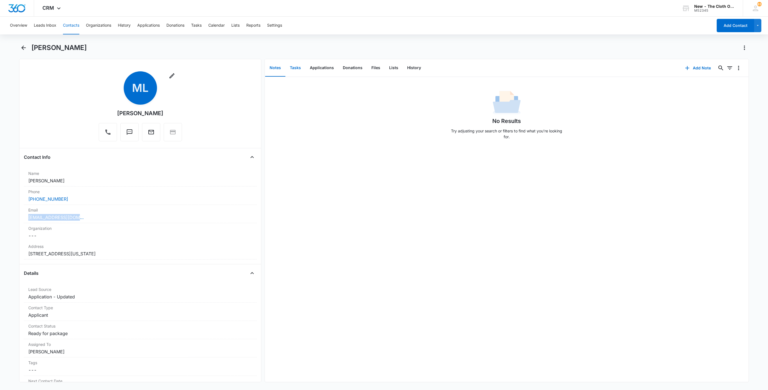
drag, startPoint x: 298, startPoint y: 70, endPoint x: 285, endPoint y: 75, distance: 14.2
click at [298, 69] on button "Tasks" at bounding box center [296, 67] width 20 height 17
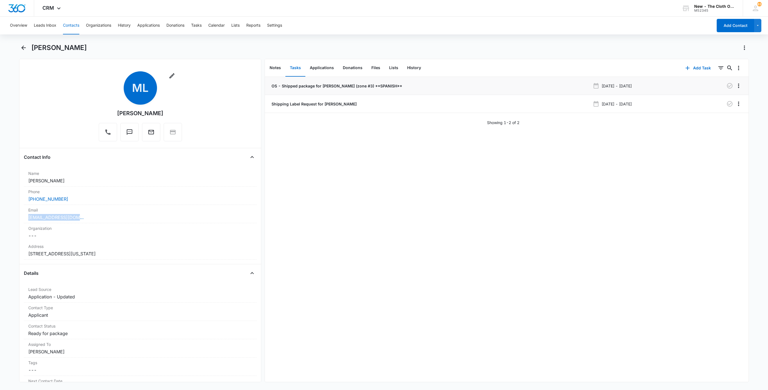
click at [307, 86] on p "OS - Shipped package for [PERSON_NAME] (zone #3) **SPANISH**" at bounding box center [337, 86] width 132 height 6
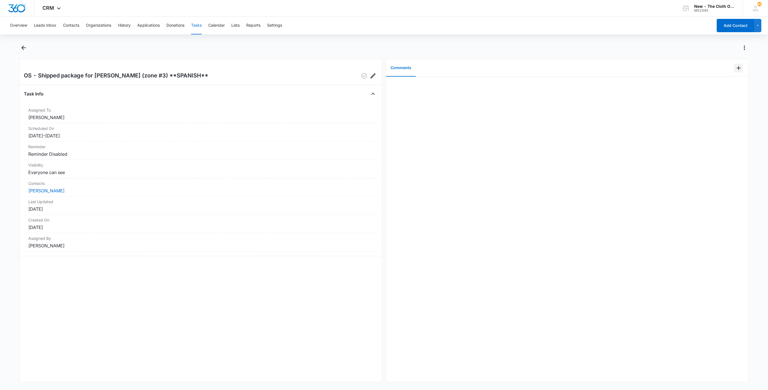
click at [736, 66] on icon "Add Comment" at bounding box center [739, 68] width 7 height 7
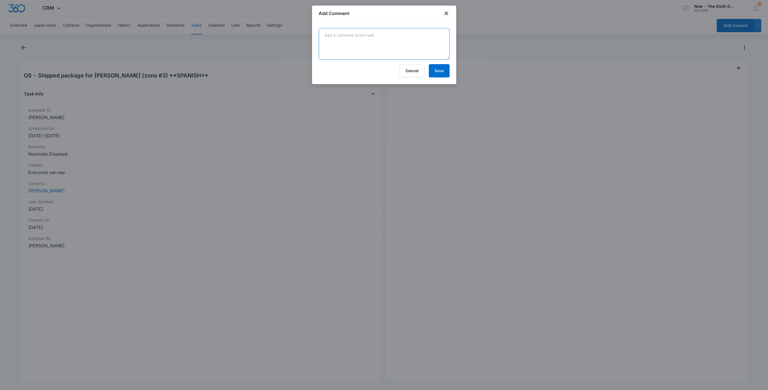
click at [387, 32] on textarea at bounding box center [384, 44] width 131 height 32
paste textarea "9434636106194285602513"
type textarea "9434636106194285602513"
click at [439, 74] on button "Save" at bounding box center [439, 70] width 21 height 13
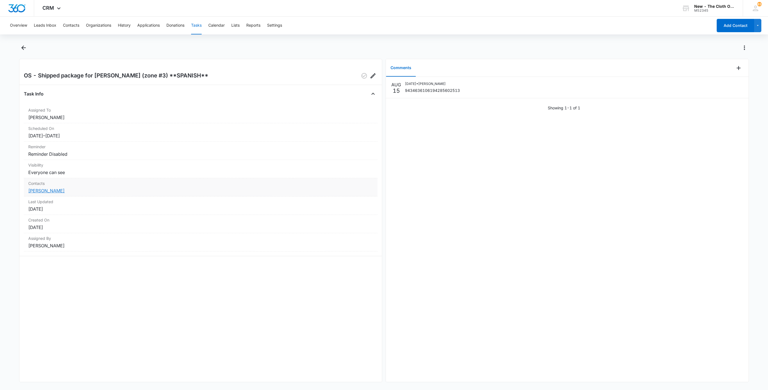
click at [44, 191] on link "[PERSON_NAME]" at bounding box center [46, 191] width 36 height 6
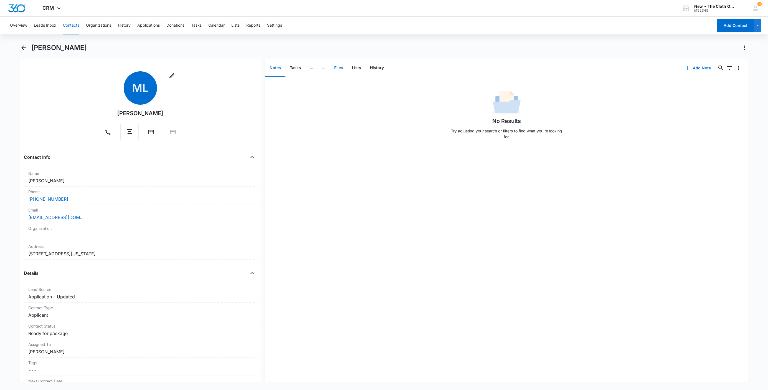
click at [340, 66] on button "Files" at bounding box center [339, 67] width 18 height 17
click at [705, 69] on icon "button" at bounding box center [708, 68] width 7 height 7
click at [709, 82] on button "Upload Files" at bounding box center [713, 85] width 42 height 8
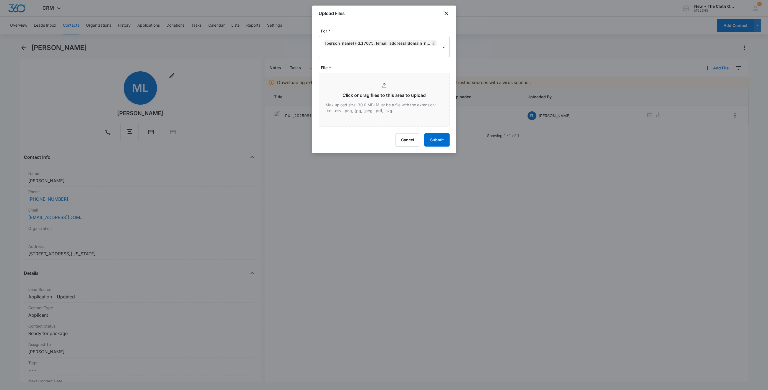
type input "C:\fakepath\9434636106194285602513---[PERSON_NAME]--08-15-2025.pdf"
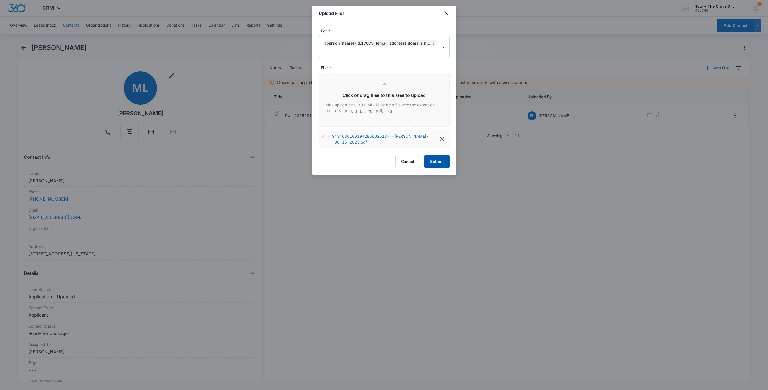
click at [441, 160] on button "Submit" at bounding box center [437, 161] width 25 height 13
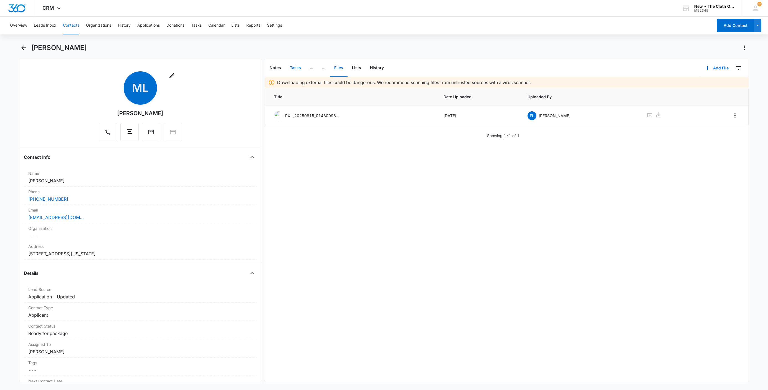
click at [296, 66] on button "Tasks" at bounding box center [296, 67] width 20 height 17
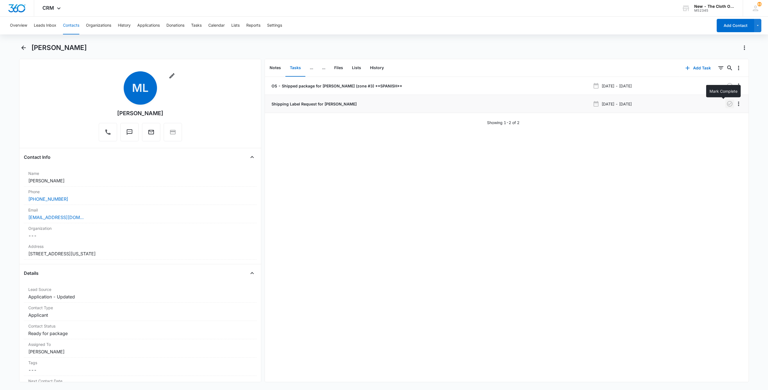
click at [727, 103] on icon "button" at bounding box center [730, 103] width 7 height 7
click at [339, 68] on button "Files" at bounding box center [339, 67] width 18 height 17
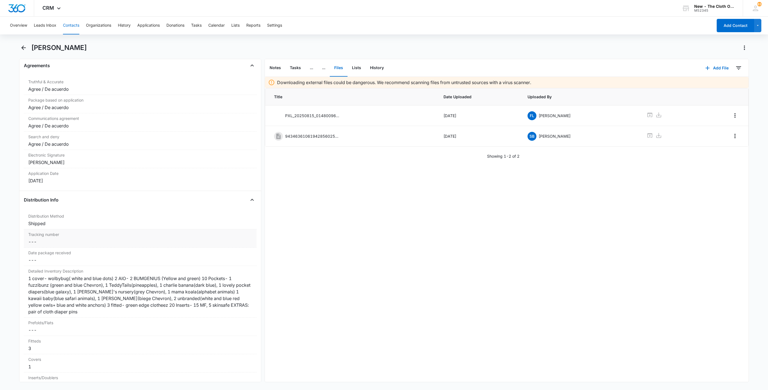
scroll to position [1166, 0]
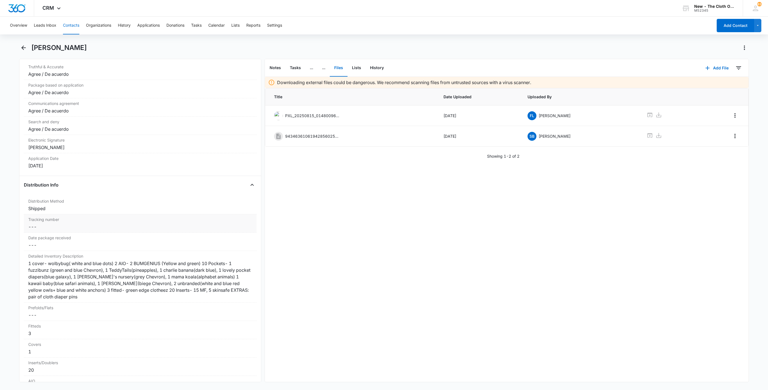
click at [29, 230] on dd "Cancel Save Changes ---" at bounding box center [140, 226] width 224 height 7
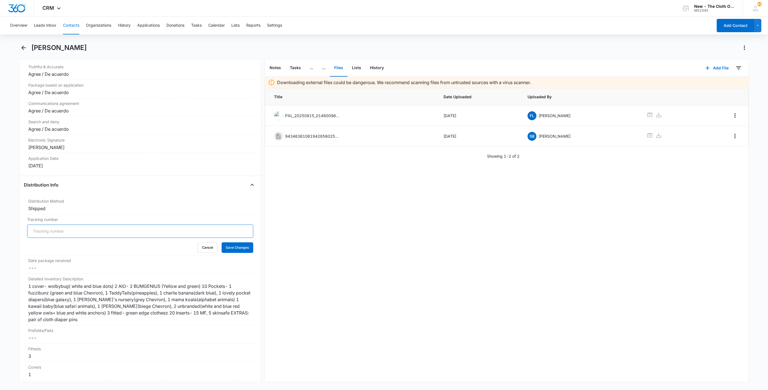
click at [35, 236] on input "Tracking number" at bounding box center [140, 231] width 226 height 13
paste input "9434636106194285602513"
type input "USPS 9434636106194285602513"
click at [222, 242] on button "Save Changes" at bounding box center [238, 247] width 32 height 11
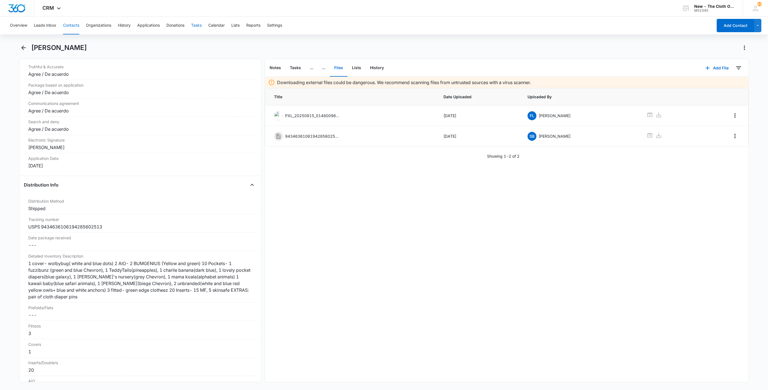
click at [202, 24] on button "Tasks" at bounding box center [196, 26] width 11 height 18
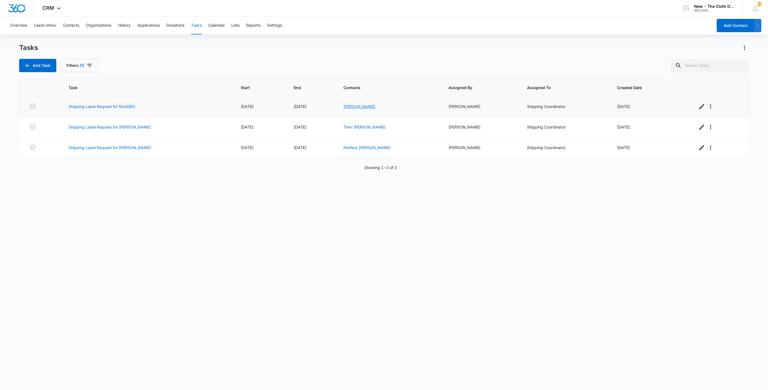
click at [348, 107] on link "[PERSON_NAME]" at bounding box center [360, 106] width 32 height 5
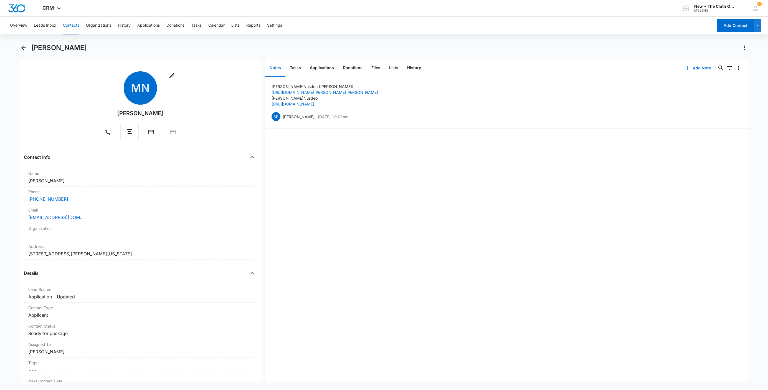
click at [74, 49] on h1 "[PERSON_NAME]" at bounding box center [59, 48] width 56 height 8
copy div "[PERSON_NAME] Remove"
click at [102, 221] on div "Email Cancel Save Changes [EMAIL_ADDRESS][DOMAIN_NAME]" at bounding box center [140, 214] width 233 height 18
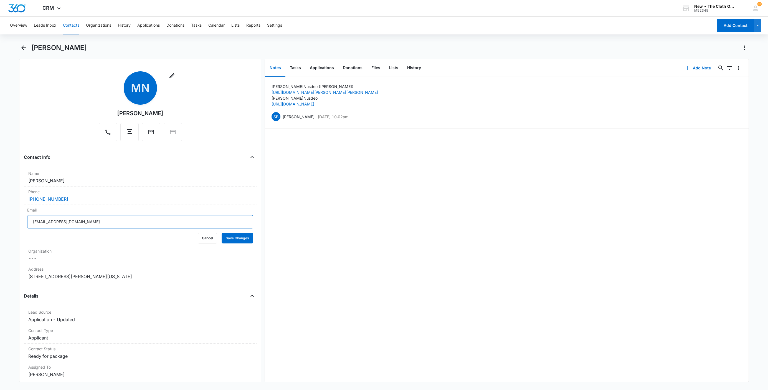
click at [132, 222] on input "[EMAIL_ADDRESS][DOMAIN_NAME]" at bounding box center [140, 221] width 226 height 13
click at [203, 235] on button "Cancel" at bounding box center [207, 238] width 19 height 11
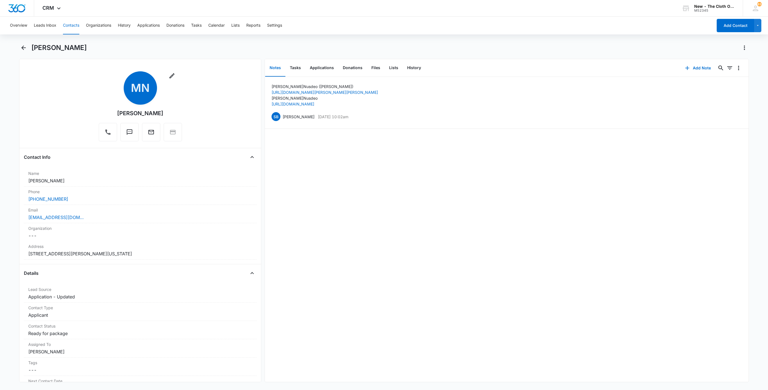
drag, startPoint x: 135, startPoint y: 254, endPoint x: 10, endPoint y: 255, distance: 124.9
click at [10, 255] on main "[PERSON_NAME] Remove MN [PERSON_NAME] Contact Info Name Cancel Save Changes [PE…" at bounding box center [384, 216] width 768 height 346
copy dd "[STREET_ADDRESS][PERSON_NAME][US_STATE]"
drag, startPoint x: 288, startPoint y: 68, endPoint x: 293, endPoint y: 68, distance: 4.2
click at [288, 68] on button "Tasks" at bounding box center [296, 67] width 20 height 17
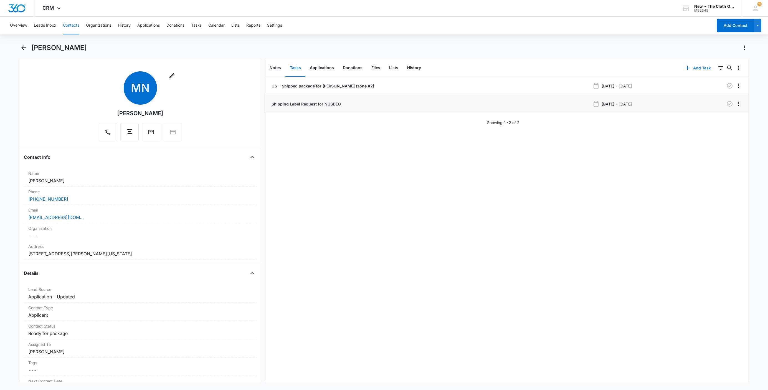
click at [289, 102] on p "Shipping Label Request for NUSDEO" at bounding box center [306, 104] width 70 height 6
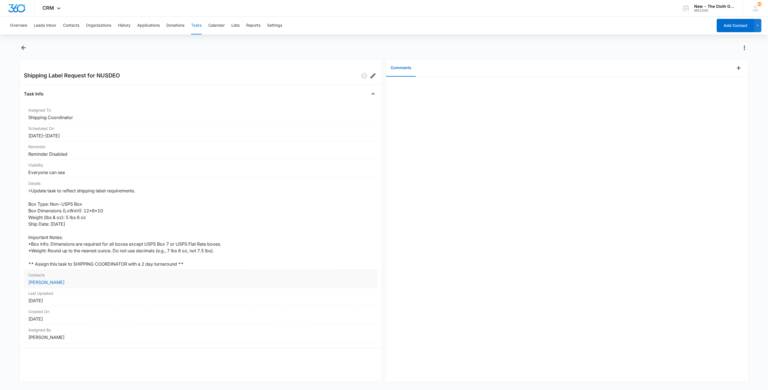
click at [29, 280] on dd "[PERSON_NAME]" at bounding box center [200, 282] width 345 height 7
click at [39, 283] on link "[PERSON_NAME]" at bounding box center [46, 282] width 36 height 6
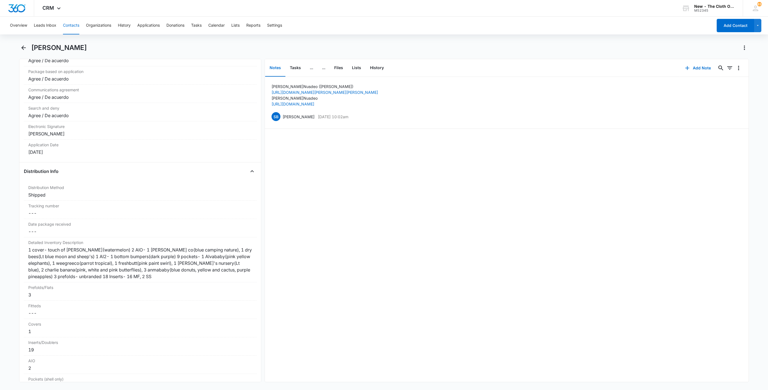
scroll to position [1207, 0]
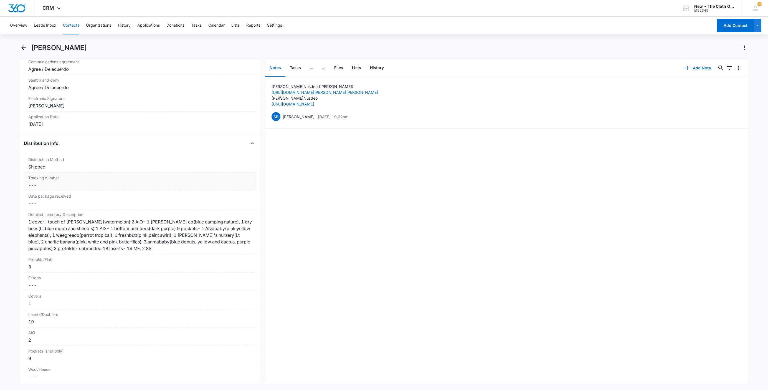
click at [60, 188] on dd "Cancel Save Changes ---" at bounding box center [140, 185] width 224 height 7
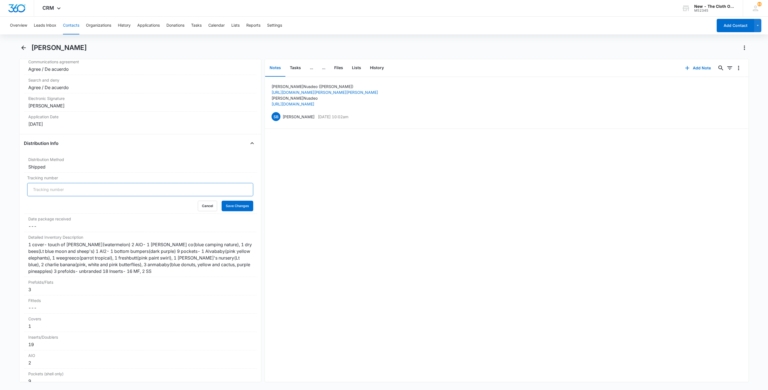
click at [59, 196] on input "Tracking number" at bounding box center [140, 189] width 226 height 13
paste input "9434636106194285602766"
type input "USPS 9434636106194285602766"
click at [232, 211] on button "Save Changes" at bounding box center [238, 206] width 32 height 11
click at [296, 65] on button "Tasks" at bounding box center [296, 67] width 20 height 17
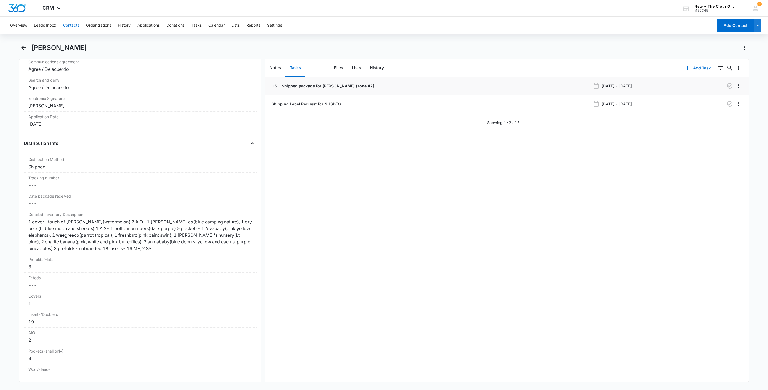
click at [292, 86] on p "OS - Shipped package for [PERSON_NAME] (zone #2)" at bounding box center [323, 86] width 104 height 6
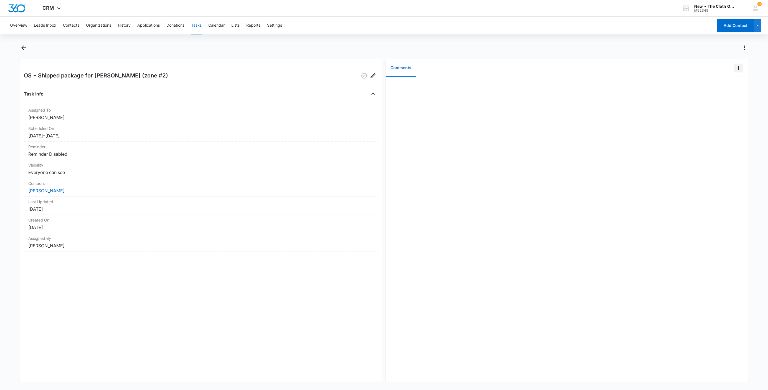
click at [736, 66] on icon "Add Comment" at bounding box center [739, 68] width 7 height 7
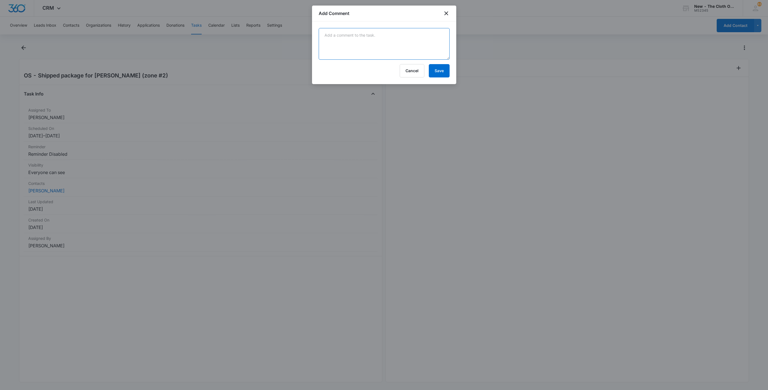
click at [367, 45] on textarea at bounding box center [384, 44] width 131 height 32
paste textarea "9434636106194285602766"
type textarea "9434636106194285602766"
click at [446, 72] on button "Save" at bounding box center [439, 70] width 21 height 13
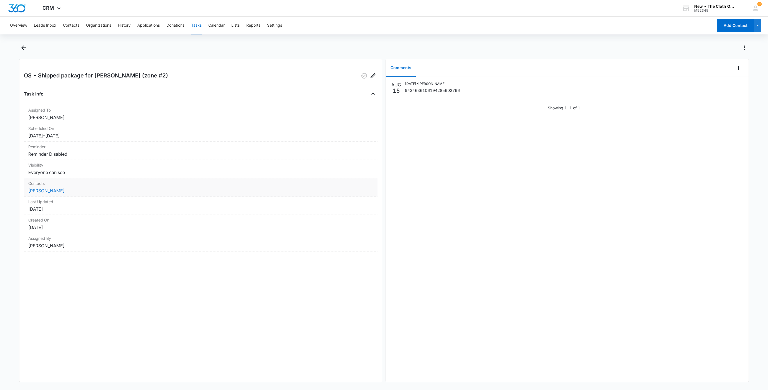
click at [56, 190] on link "[PERSON_NAME]" at bounding box center [46, 191] width 36 height 6
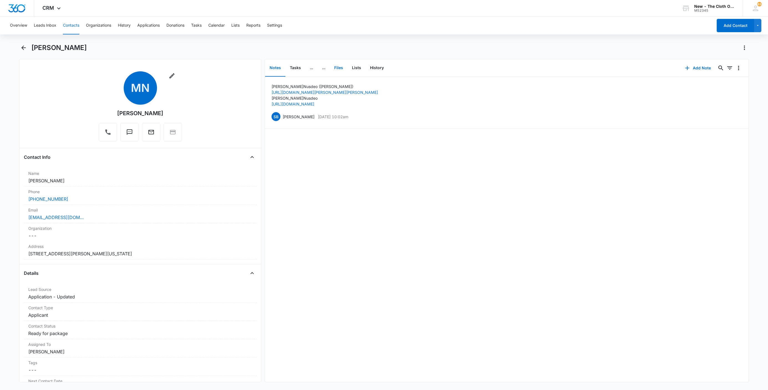
click at [334, 67] on button "Files" at bounding box center [339, 67] width 18 height 17
click at [708, 67] on button "Add File" at bounding box center [717, 67] width 34 height 13
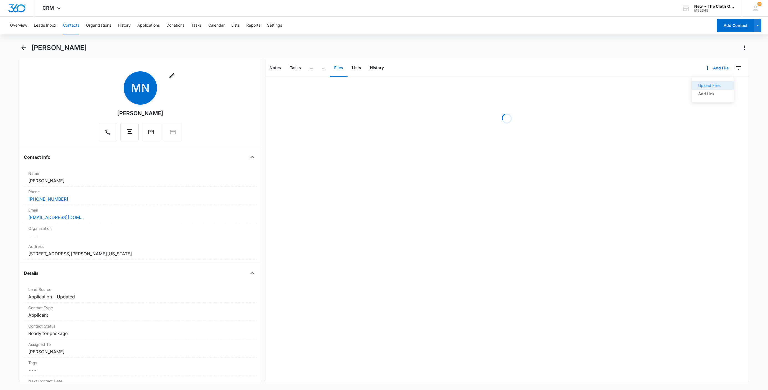
click at [716, 83] on button "Upload Files" at bounding box center [713, 85] width 42 height 8
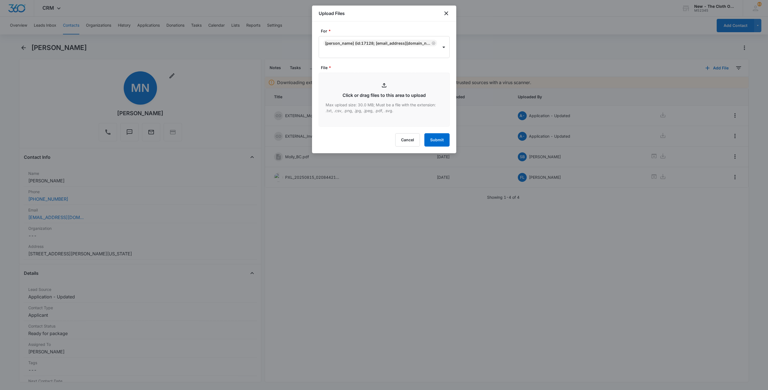
type input "C:\fakepath\9434636106194285602766---[PERSON_NAME]--08-15-2025.pdf"
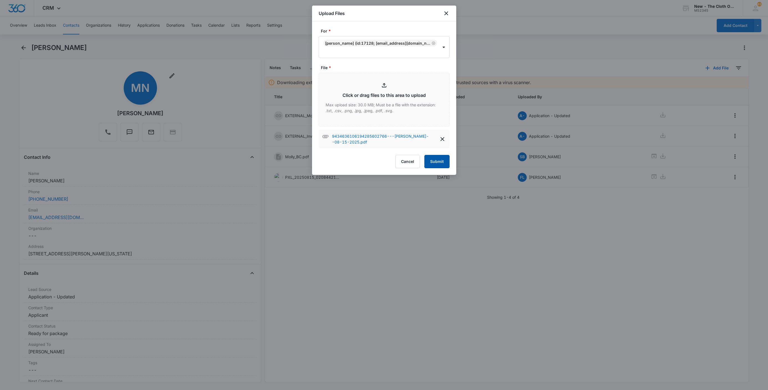
click at [437, 162] on button "Submit" at bounding box center [437, 161] width 25 height 13
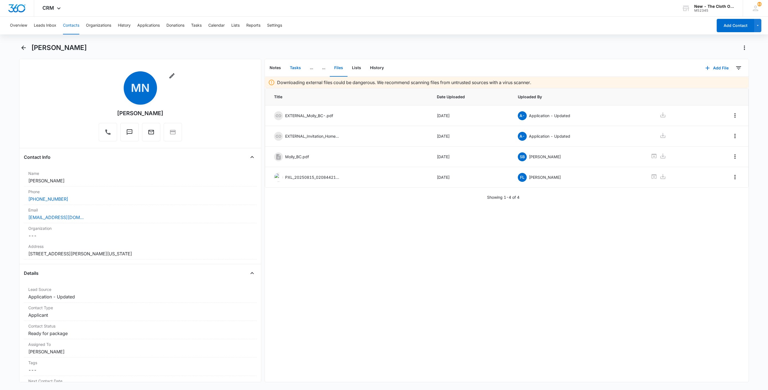
click at [295, 68] on button "Tasks" at bounding box center [296, 67] width 20 height 17
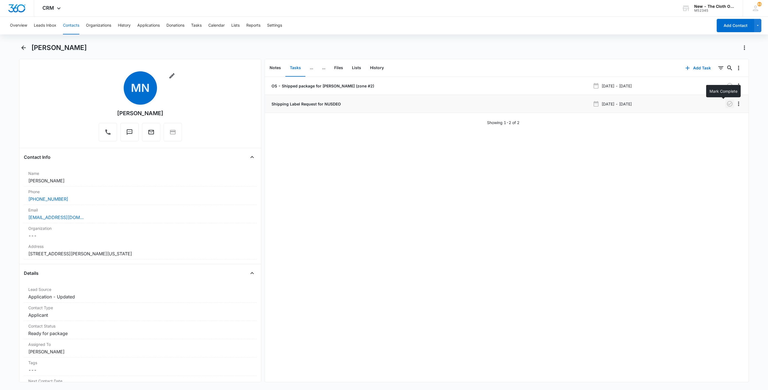
click at [727, 105] on icon "button" at bounding box center [730, 103] width 7 height 7
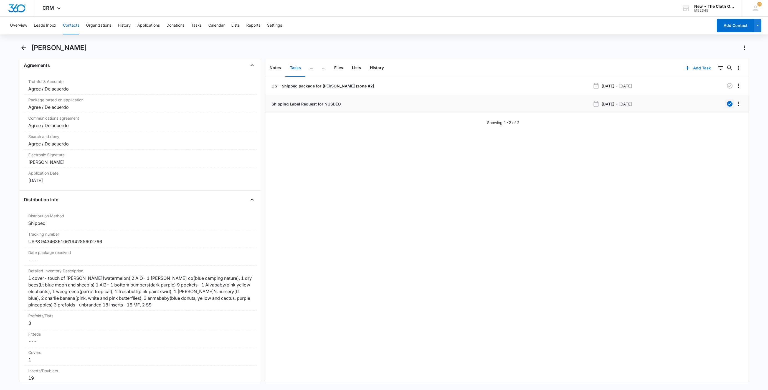
scroll to position [1166, 0]
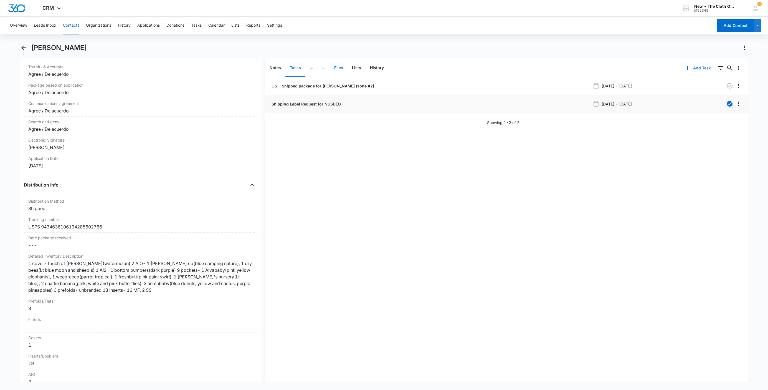
click at [341, 68] on button "Files" at bounding box center [339, 67] width 18 height 17
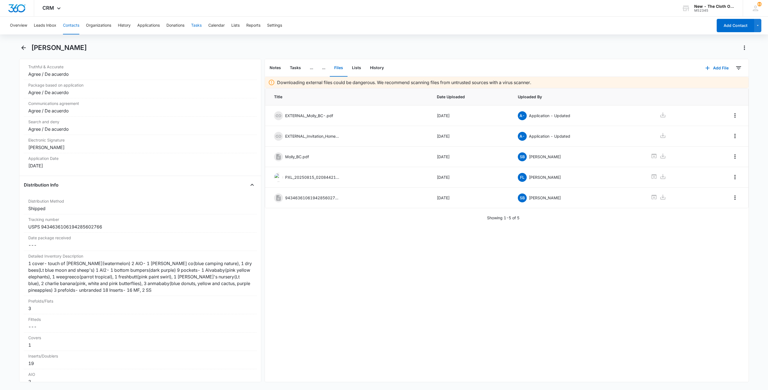
click at [199, 25] on button "Tasks" at bounding box center [196, 26] width 11 height 18
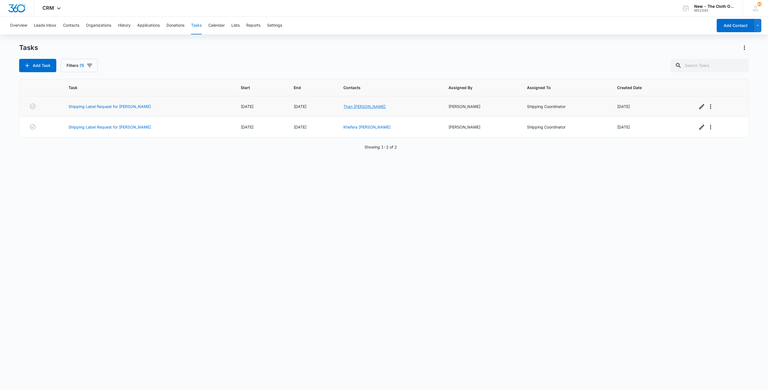
click at [345, 108] on link "Than [PERSON_NAME]" at bounding box center [365, 106] width 42 height 5
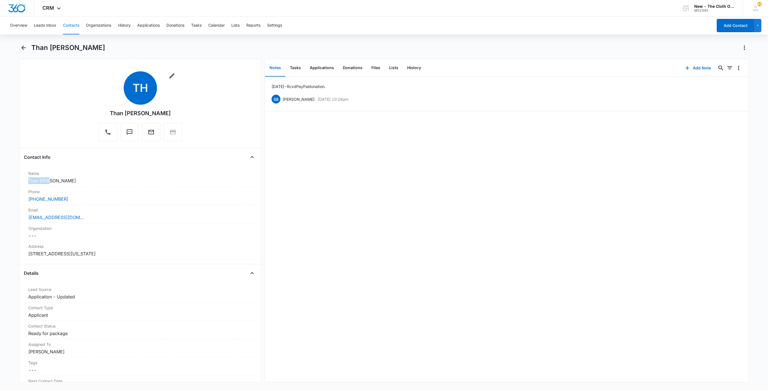
drag, startPoint x: 54, startPoint y: 181, endPoint x: 12, endPoint y: 178, distance: 42.0
click at [12, 178] on main "Than [PERSON_NAME] Remove TH Than [PERSON_NAME] Contact Info Name Cancel Save C…" at bounding box center [384, 216] width 768 height 346
click at [110, 216] on div "[EMAIL_ADDRESS][DOMAIN_NAME]" at bounding box center [140, 217] width 224 height 7
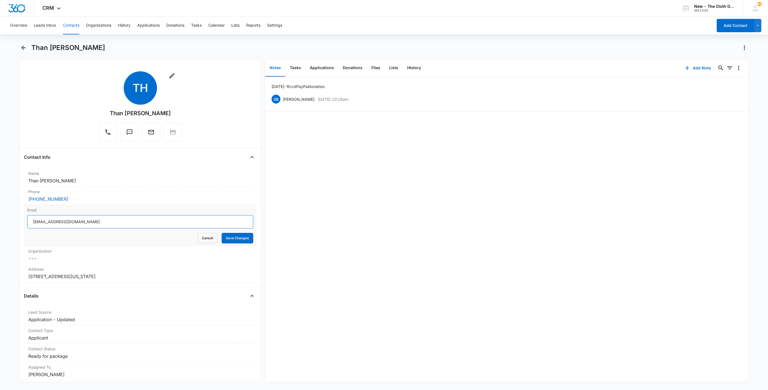
click at [128, 225] on input "[EMAIL_ADDRESS][DOMAIN_NAME]" at bounding box center [140, 221] width 226 height 13
click at [198, 238] on button "Cancel" at bounding box center [207, 238] width 19 height 11
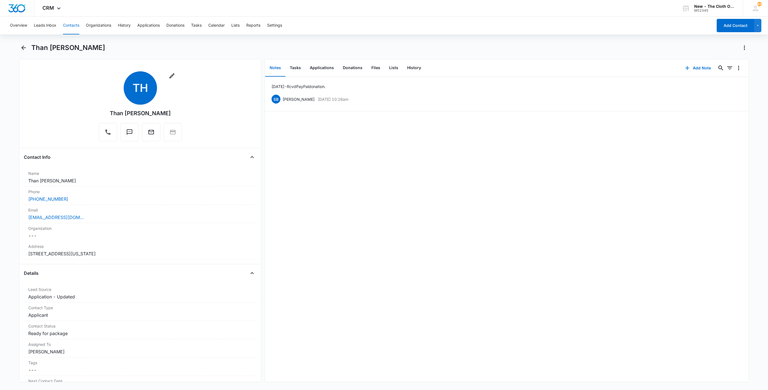
drag, startPoint x: 108, startPoint y: 254, endPoint x: 31, endPoint y: 247, distance: 77.5
click at [21, 254] on div "Remove TH Than [PERSON_NAME] Contact Info Name Cancel Save Changes Than [PERSON…" at bounding box center [140, 220] width 242 height 323
copy dd "[STREET_ADDRESS][US_STATE]"
drag, startPoint x: 293, startPoint y: 66, endPoint x: 288, endPoint y: 69, distance: 6.0
click at [293, 66] on button "Tasks" at bounding box center [296, 67] width 20 height 17
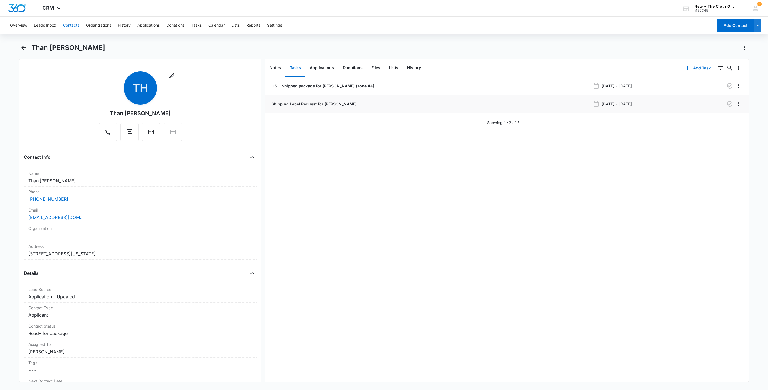
click at [291, 104] on p "Shipping Label Request for [PERSON_NAME]" at bounding box center [314, 104] width 86 height 6
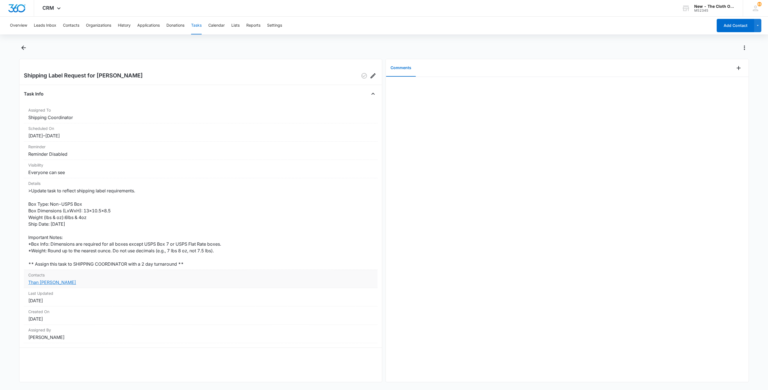
click at [44, 282] on link "Than [PERSON_NAME]" at bounding box center [52, 282] width 48 height 6
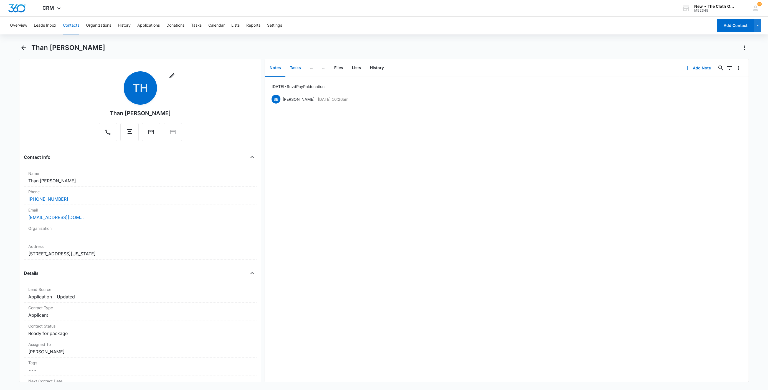
click at [291, 71] on button "Tasks" at bounding box center [296, 67] width 20 height 17
click at [297, 104] on p "Shipping Label Request for [PERSON_NAME]" at bounding box center [314, 104] width 86 height 6
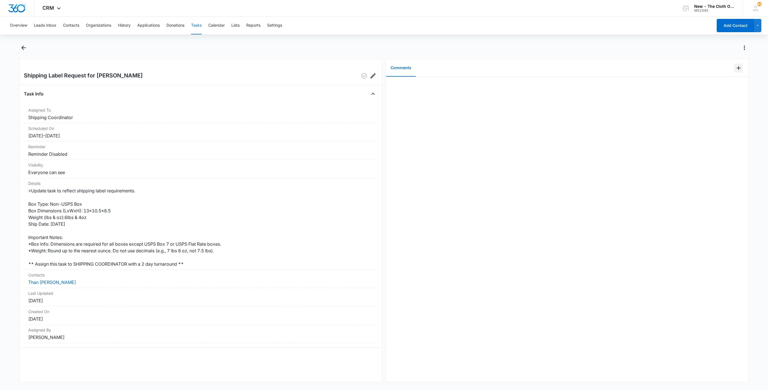
click at [736, 68] on icon "Add Comment" at bounding box center [739, 68] width 7 height 7
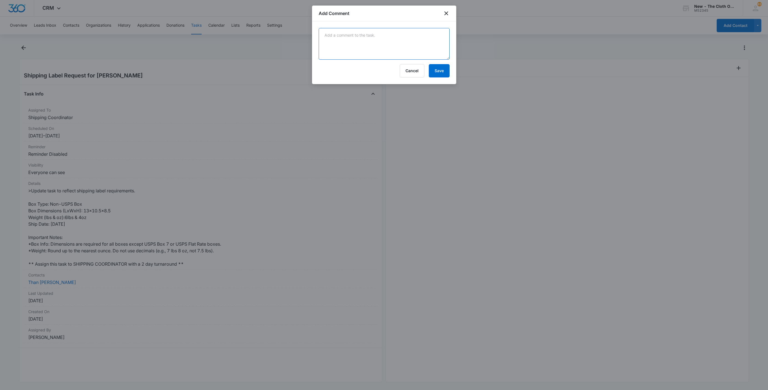
click at [361, 37] on textarea at bounding box center [384, 44] width 131 height 32
click at [362, 36] on textarea "12x8x10 = $8.47" at bounding box center [384, 44] width 131 height 32
type textarea "12x8x10 = $8.47 13x10.5x8.5 = $8.93"
click at [445, 73] on button "Save" at bounding box center [439, 70] width 21 height 13
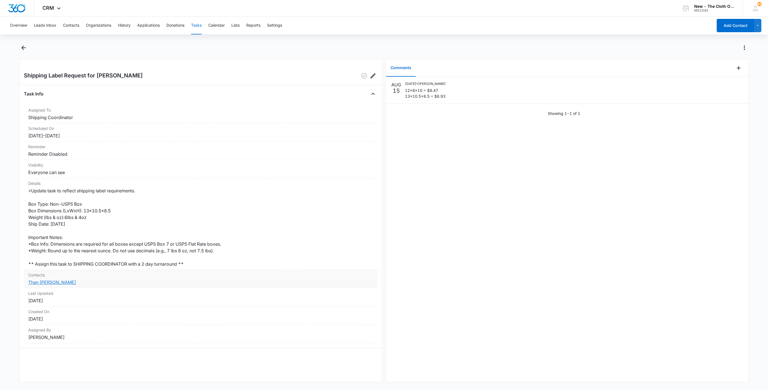
click at [44, 282] on link "Than [PERSON_NAME]" at bounding box center [52, 282] width 48 height 6
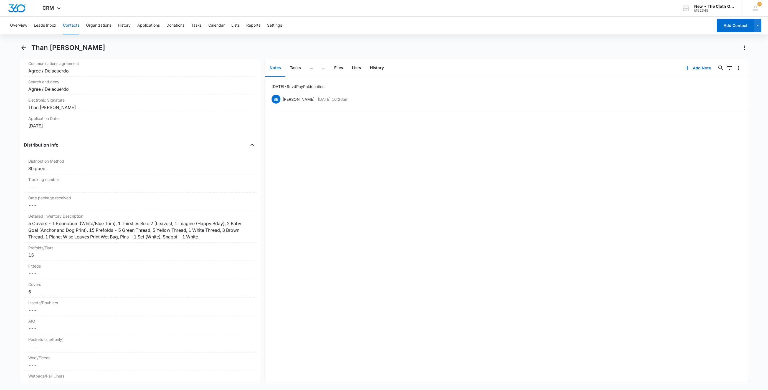
scroll to position [1207, 0]
click at [48, 188] on dd "Cancel Save Changes ---" at bounding box center [140, 185] width 224 height 7
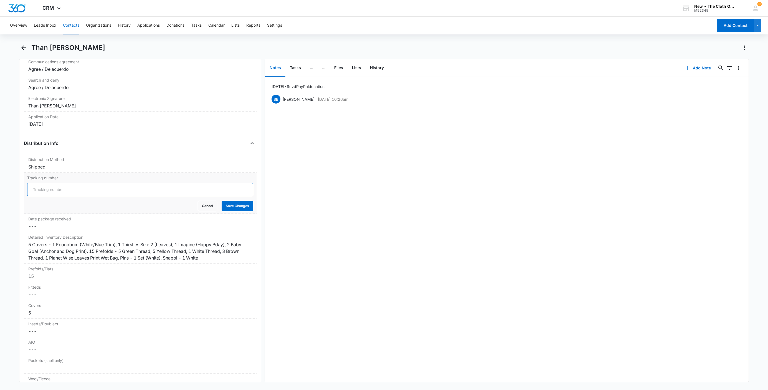
click at [47, 196] on input "Tracking number" at bounding box center [140, 189] width 226 height 13
paste input "9434636106194285603015"
type input "USPS 9434636106194285603015"
click at [222, 201] on button "Save Changes" at bounding box center [238, 206] width 32 height 11
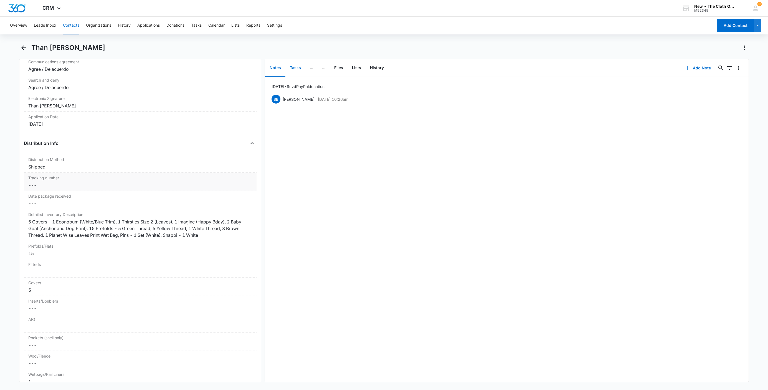
click at [296, 67] on button "Tasks" at bounding box center [296, 67] width 20 height 17
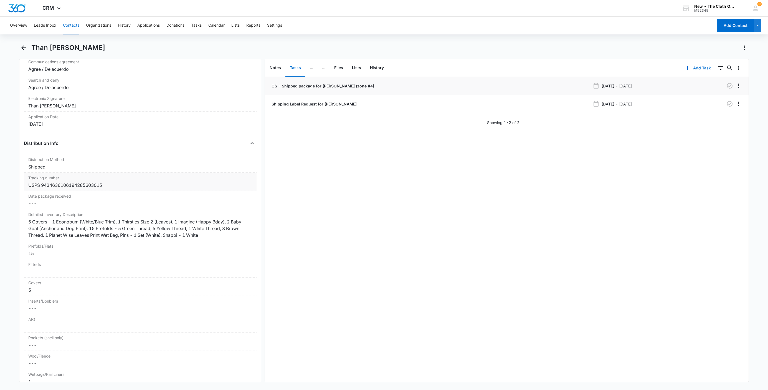
click at [296, 85] on p "OS - Shipped package for [PERSON_NAME] (zone #4)" at bounding box center [323, 86] width 104 height 6
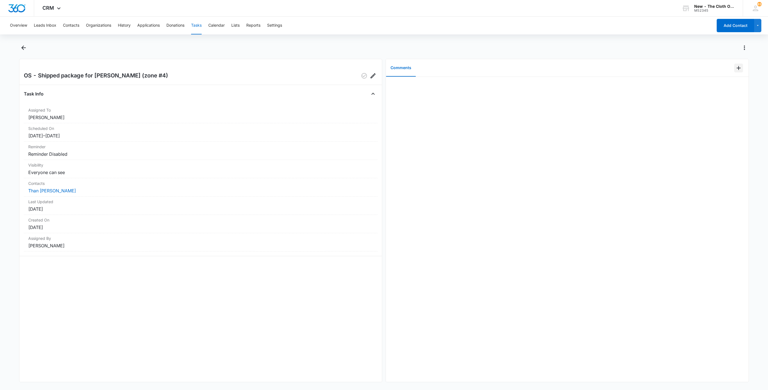
click at [736, 70] on icon "Add Comment" at bounding box center [739, 68] width 7 height 7
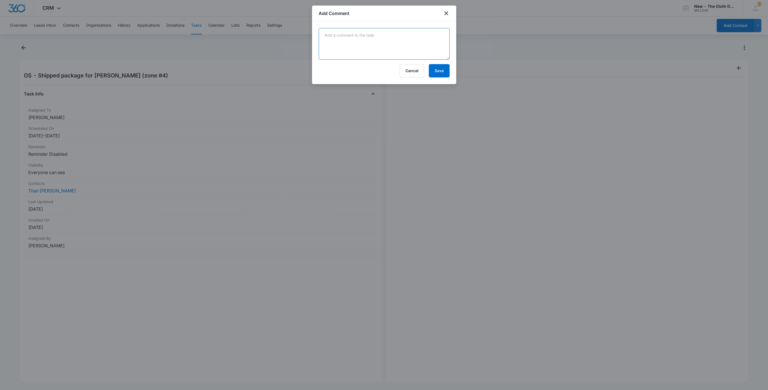
click at [386, 45] on textarea at bounding box center [384, 44] width 131 height 32
paste textarea "9434636106194285603015"
type textarea "9434636106194285603015"
click at [442, 72] on button "Save" at bounding box center [439, 70] width 21 height 13
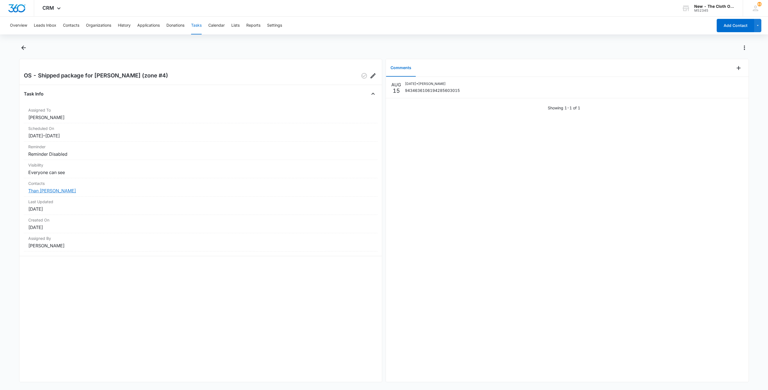
click at [39, 192] on link "Than [PERSON_NAME]" at bounding box center [52, 191] width 48 height 6
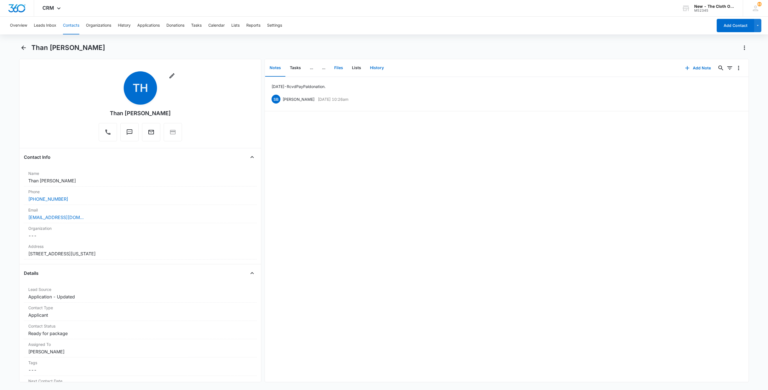
drag, startPoint x: 340, startPoint y: 69, endPoint x: 387, endPoint y: 75, distance: 47.8
click at [340, 69] on button "Files" at bounding box center [339, 67] width 18 height 17
click at [713, 71] on button "Add File" at bounding box center [717, 67] width 34 height 13
click at [719, 84] on button "Upload Files" at bounding box center [713, 85] width 42 height 8
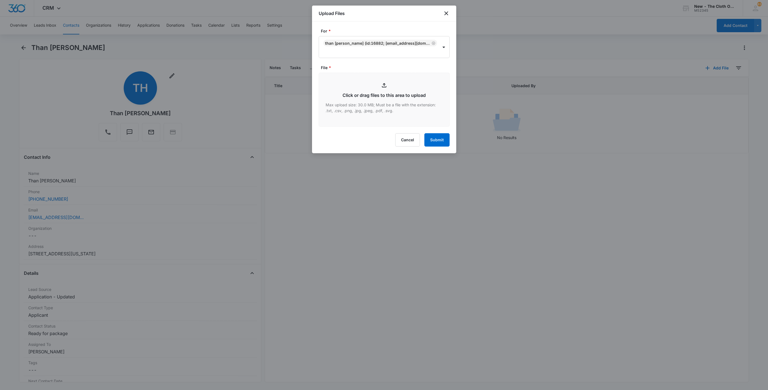
type input "C:\fakepath\9434636106194285603015---Than-[PERSON_NAME]---08-15-2025.pdf"
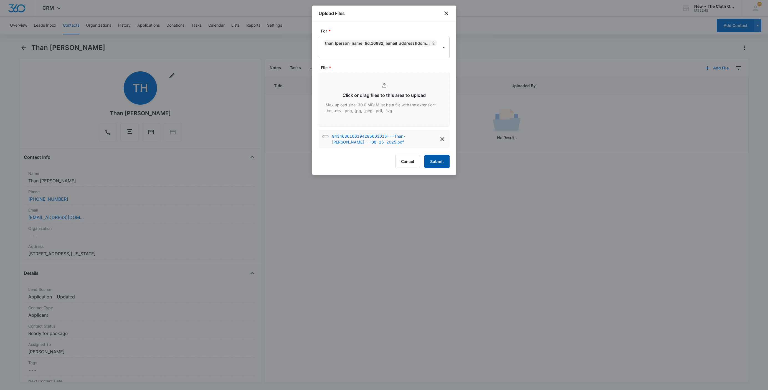
click at [439, 160] on button "Submit" at bounding box center [437, 161] width 25 height 13
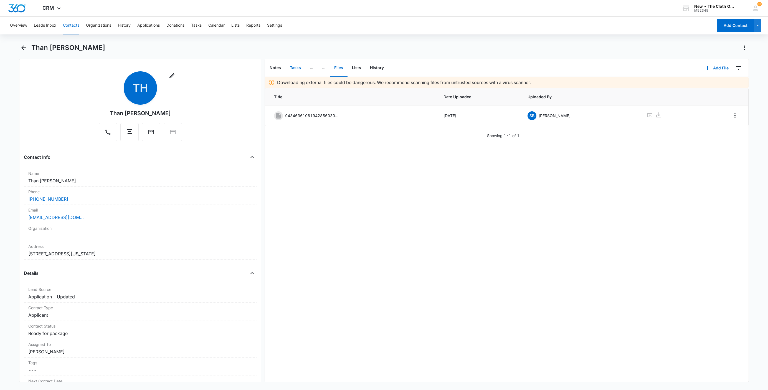
click at [296, 69] on button "Tasks" at bounding box center [296, 67] width 20 height 17
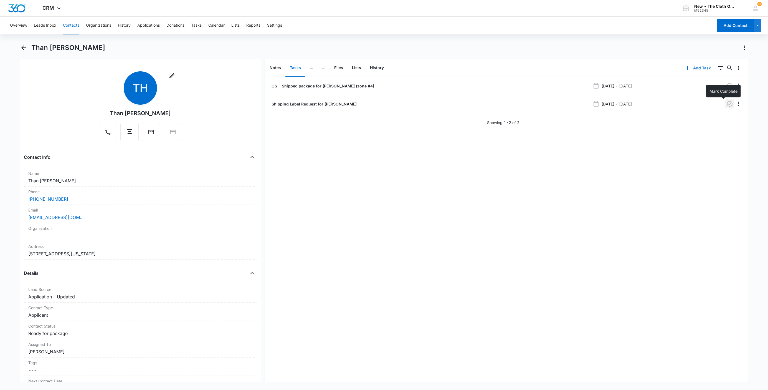
drag, startPoint x: 724, startPoint y: 105, endPoint x: 724, endPoint y: 121, distance: 15.8
click at [727, 105] on icon "button" at bounding box center [730, 103] width 7 height 7
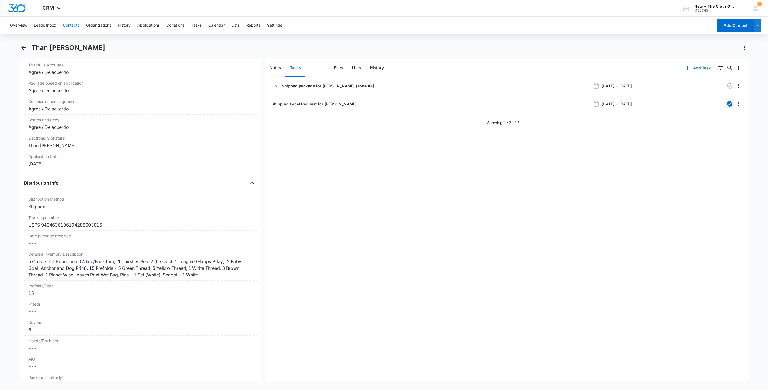
scroll to position [1249, 0]
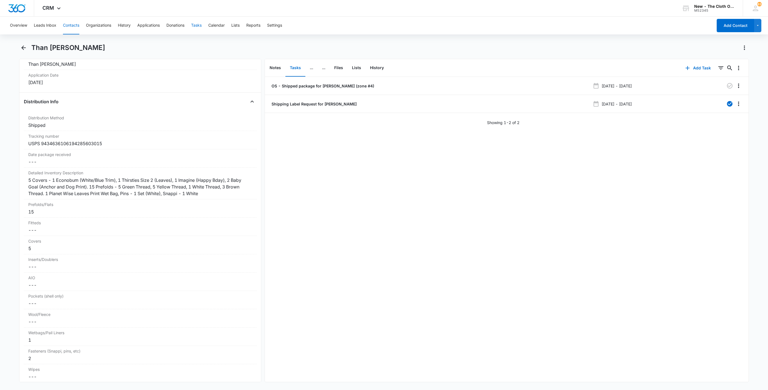
click at [193, 24] on button "Tasks" at bounding box center [196, 26] width 11 height 18
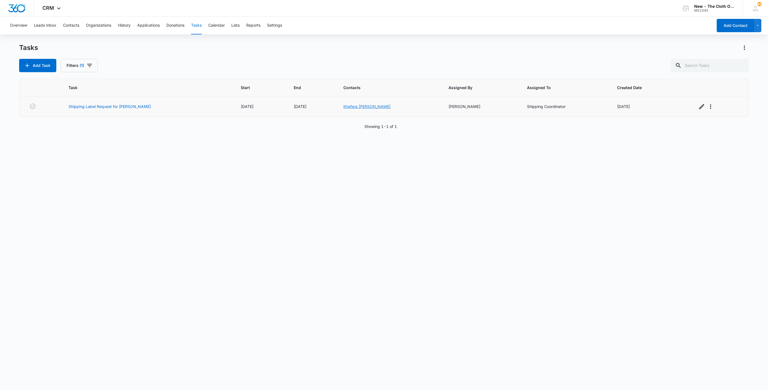
click at [350, 106] on link "Khefera [PERSON_NAME]" at bounding box center [367, 106] width 47 height 5
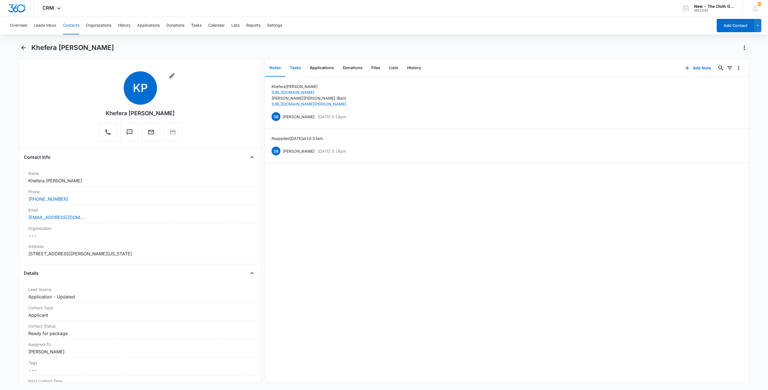
click at [302, 67] on button "Tasks" at bounding box center [296, 67] width 20 height 17
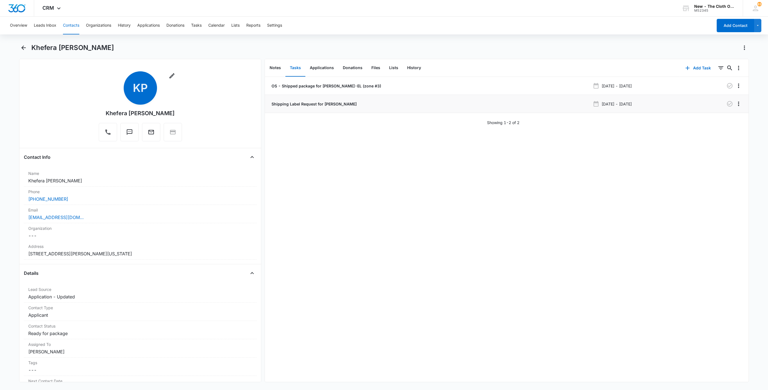
click at [287, 102] on p "Shipping Label Request for [PERSON_NAME]" at bounding box center [314, 104] width 86 height 6
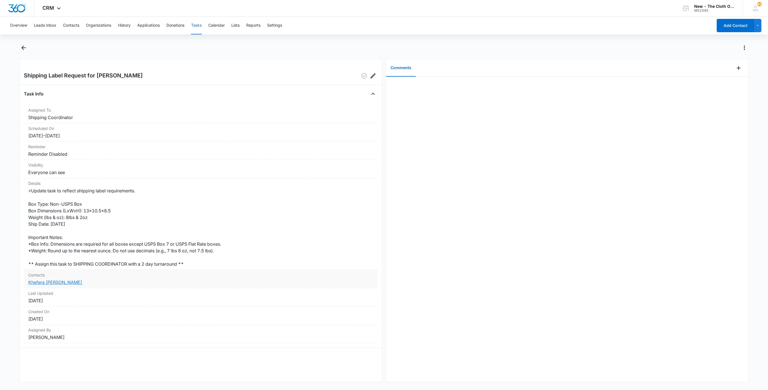
click at [62, 283] on link "Khefera [PERSON_NAME]" at bounding box center [55, 282] width 54 height 6
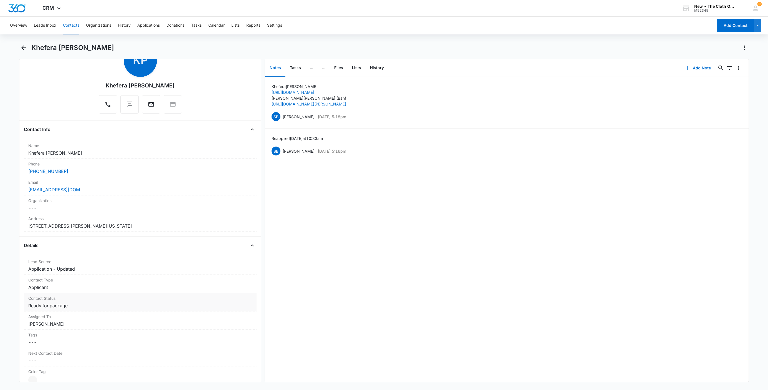
scroll to position [83, 0]
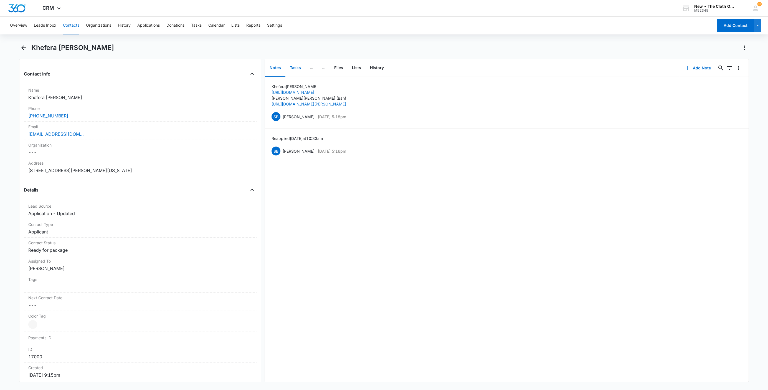
click at [290, 67] on button "Tasks" at bounding box center [296, 67] width 20 height 17
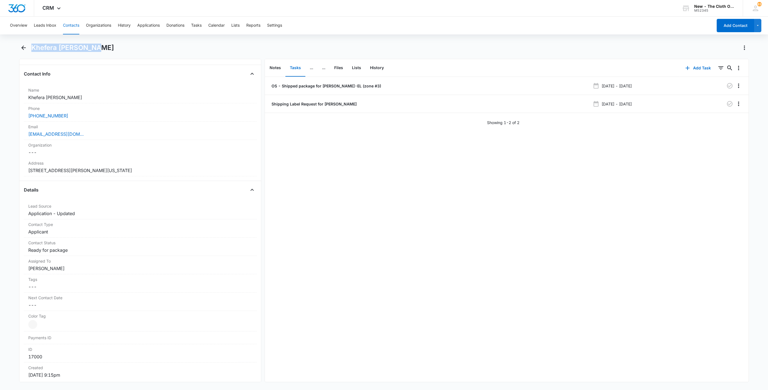
drag, startPoint x: 89, startPoint y: 47, endPoint x: 26, endPoint y: 54, distance: 63.6
click at [26, 54] on div "Khefera [PERSON_NAME]" at bounding box center [384, 51] width 730 height 16
copy h1 "Khefera [PERSON_NAME]"
drag, startPoint x: 79, startPoint y: 137, endPoint x: 14, endPoint y: 134, distance: 65.3
click at [14, 134] on main "Khefera [PERSON_NAME]-El Remove KP Khefera [PERSON_NAME]-El Contact Info Name C…" at bounding box center [384, 216] width 768 height 346
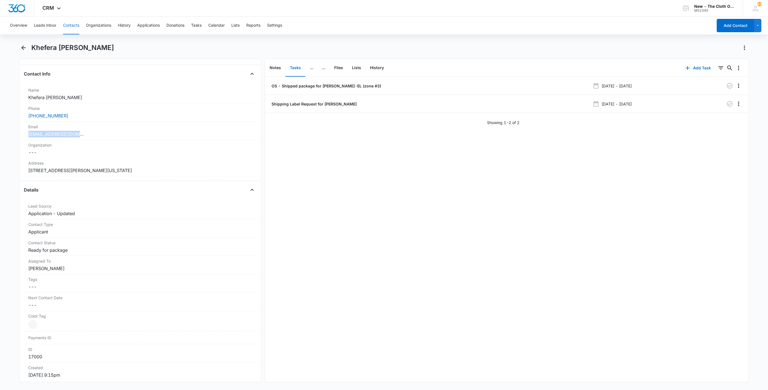
copy link "[EMAIL_ADDRESS][DOMAIN_NAME]"
drag, startPoint x: 124, startPoint y: 173, endPoint x: 14, endPoint y: 175, distance: 109.9
click at [14, 175] on main "Khefera [PERSON_NAME]-El Remove KP Khefera [PERSON_NAME]-El Contact Info Name C…" at bounding box center [384, 216] width 768 height 346
copy dd "[STREET_ADDRESS][PERSON_NAME][US_STATE]"
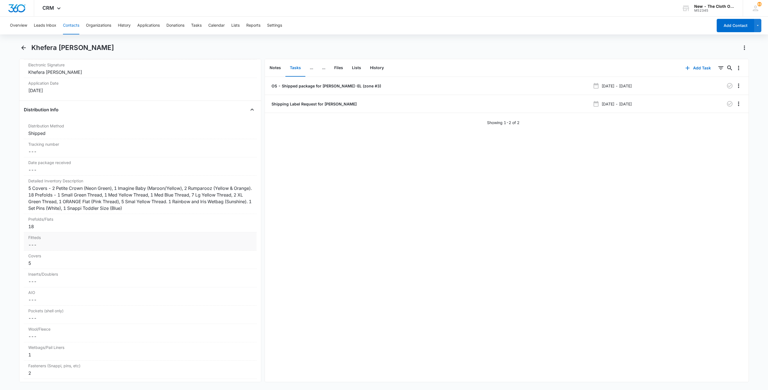
scroll to position [1249, 0]
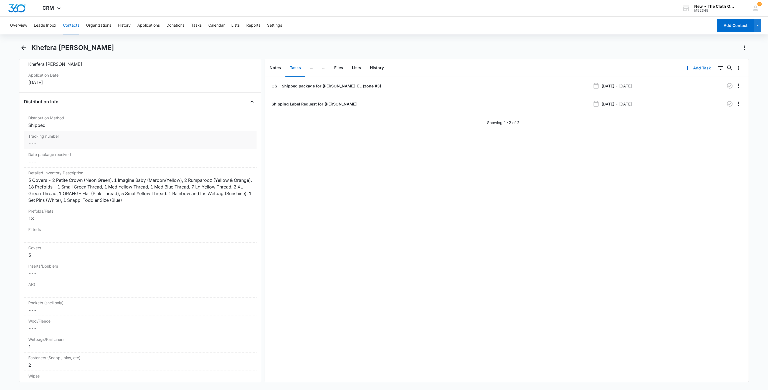
click at [36, 147] on dd "Cancel Save Changes ---" at bounding box center [140, 143] width 224 height 7
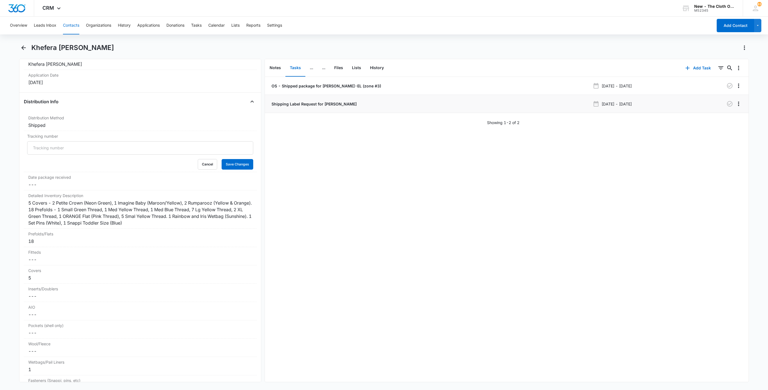
click at [296, 106] on p "Shipping Label Request for [PERSON_NAME]" at bounding box center [314, 104] width 86 height 6
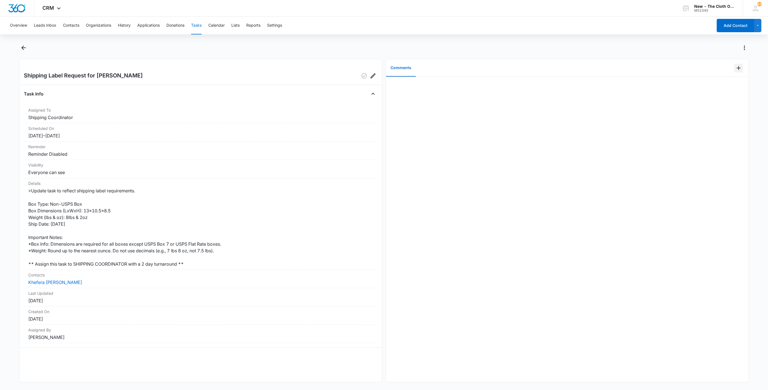
click at [736, 70] on icon "Add Comment" at bounding box center [739, 68] width 7 height 7
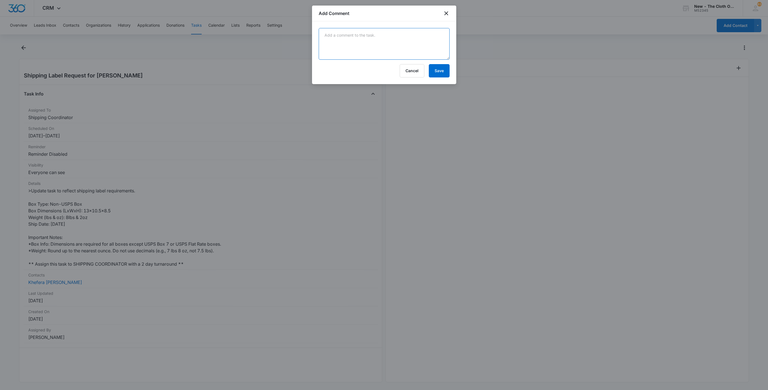
click at [347, 47] on textarea at bounding box center [384, 44] width 131 height 32
click at [322, 35] on textarea "12x8x10 = $7.85" at bounding box center [384, 44] width 131 height 32
type textarea "13x10.5x8.5 = $8.38 12x8x10 = $7.85"
click at [441, 70] on button "Save" at bounding box center [439, 70] width 21 height 13
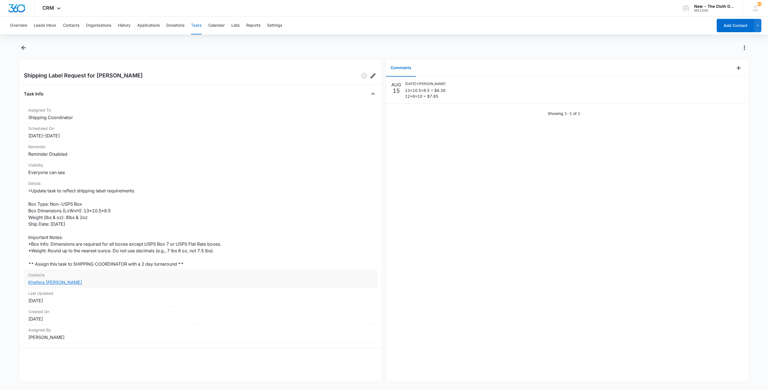
click at [57, 283] on link "Khefera [PERSON_NAME]" at bounding box center [55, 282] width 54 height 6
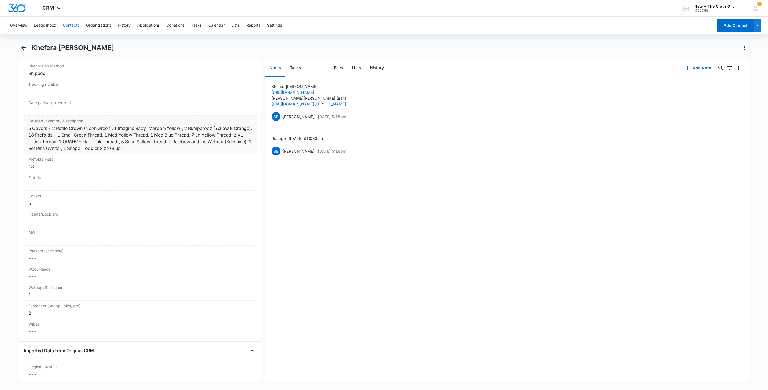
scroll to position [1249, 0]
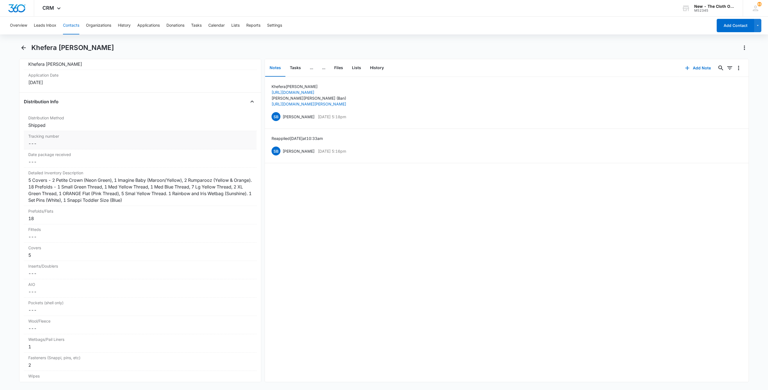
click at [44, 147] on dd "Cancel Save Changes ---" at bounding box center [140, 143] width 224 height 7
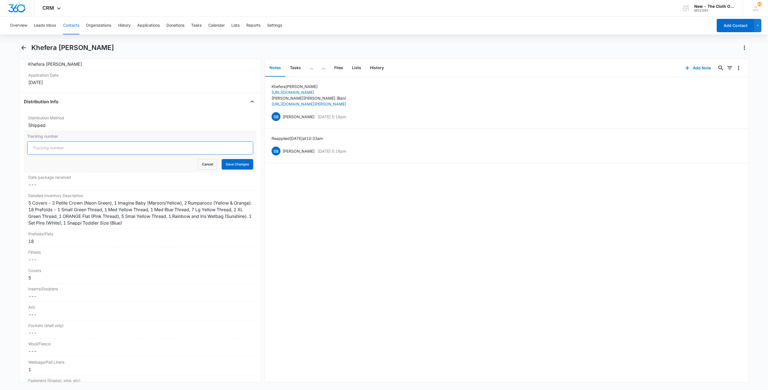
click at [44, 155] on input "Tracking number" at bounding box center [140, 147] width 226 height 13
paste input "9434636106194285603381"
type input "USPS 9434636106194285603381"
click at [222, 159] on button "Save Changes" at bounding box center [238, 164] width 32 height 11
click at [296, 66] on button "Tasks" at bounding box center [296, 67] width 20 height 17
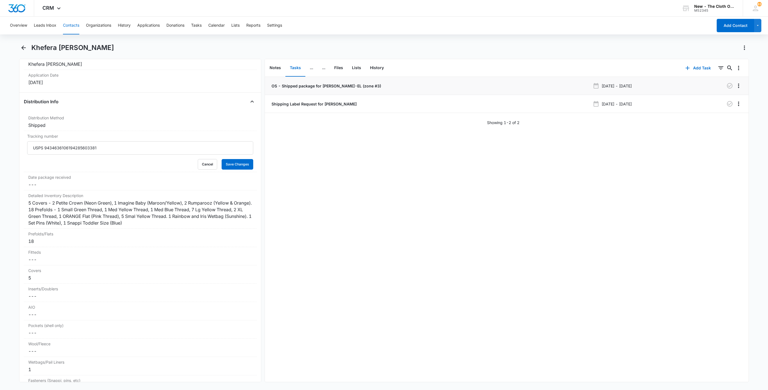
click at [297, 83] on p "OS - Shipped package for [PERSON_NAME]-EL (zone #3)" at bounding box center [326, 86] width 111 height 6
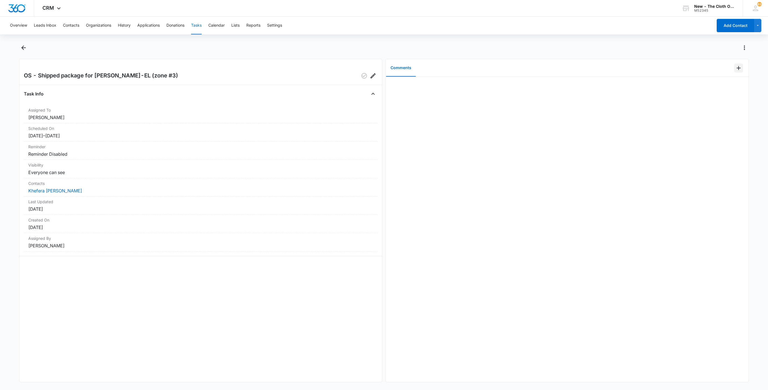
click at [737, 66] on icon "Add Comment" at bounding box center [739, 68] width 4 height 4
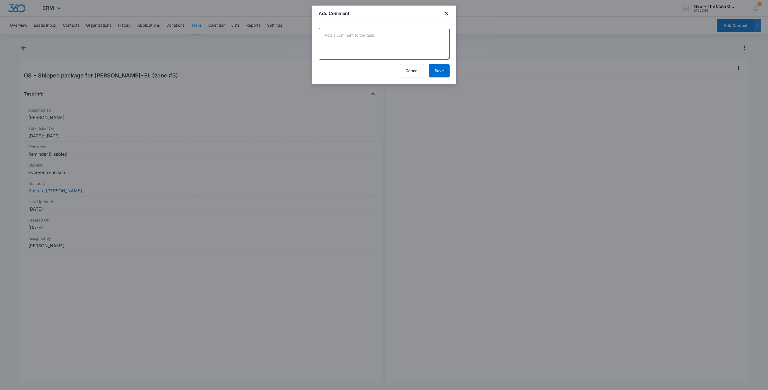
click at [431, 47] on textarea at bounding box center [384, 44] width 131 height 32
paste textarea "9434636106194285603381"
type textarea "9434636106194285603381"
click at [445, 76] on button "Save" at bounding box center [439, 70] width 21 height 13
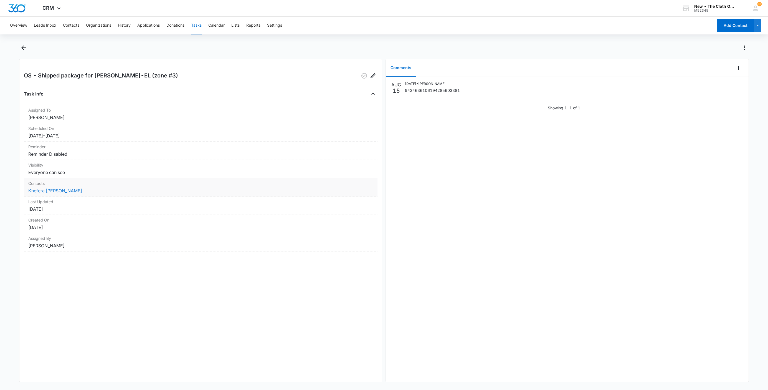
click at [64, 189] on link "Khefera [PERSON_NAME]" at bounding box center [55, 191] width 54 height 6
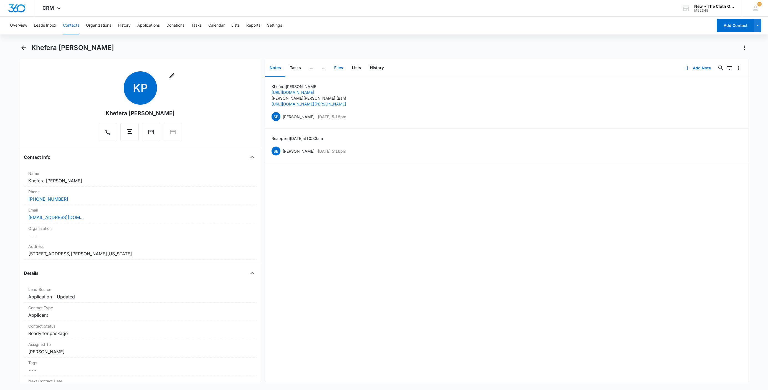
click at [338, 68] on button "Files" at bounding box center [339, 67] width 18 height 17
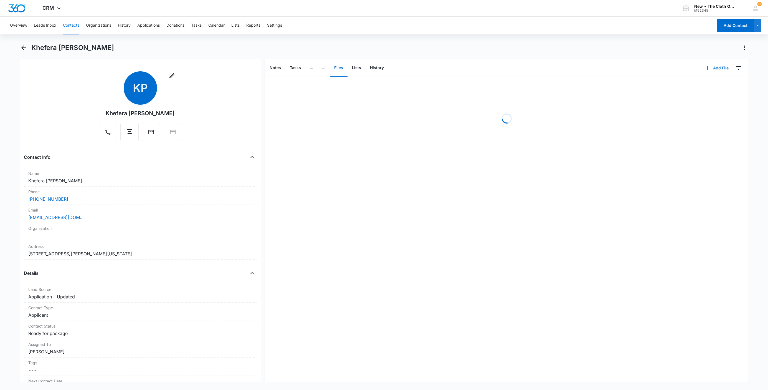
click at [709, 69] on button "Add File" at bounding box center [717, 67] width 34 height 13
click at [711, 84] on div "Upload Files" at bounding box center [710, 86] width 22 height 4
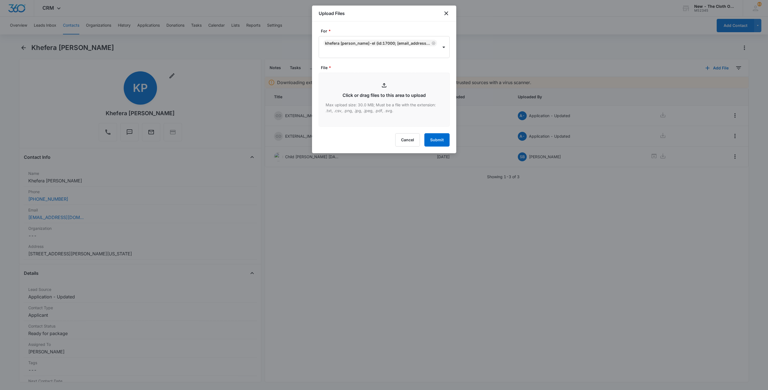
type input "C:\fakepath\9434636106194285603381--Khefera-[PERSON_NAME]-El---08-15-2025.pdf"
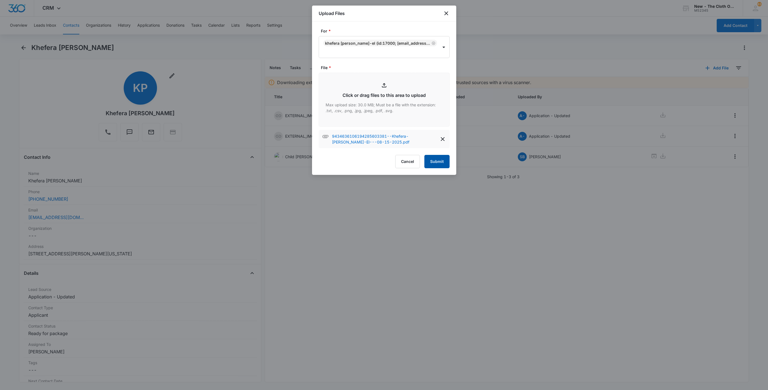
drag, startPoint x: 434, startPoint y: 153, endPoint x: 437, endPoint y: 158, distance: 5.3
click at [434, 156] on form "For * Khefera [PERSON_NAME]-El (ID:17000; [EMAIL_ADDRESS][DOMAIN_NAME]; 8048558…" at bounding box center [384, 98] width 131 height 140
click at [436, 164] on button "Submit" at bounding box center [437, 161] width 25 height 13
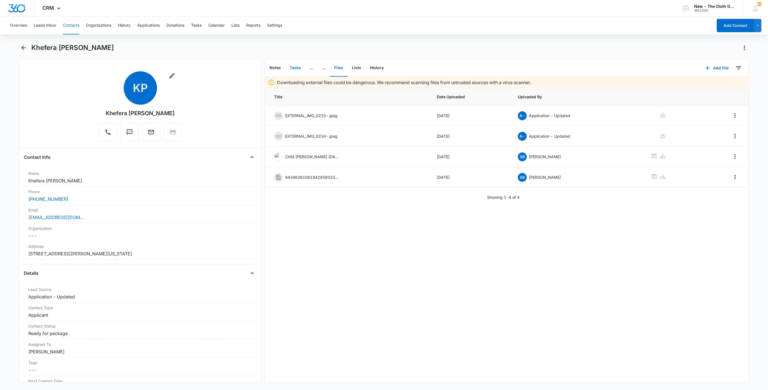
click at [296, 64] on button "Tasks" at bounding box center [296, 67] width 20 height 17
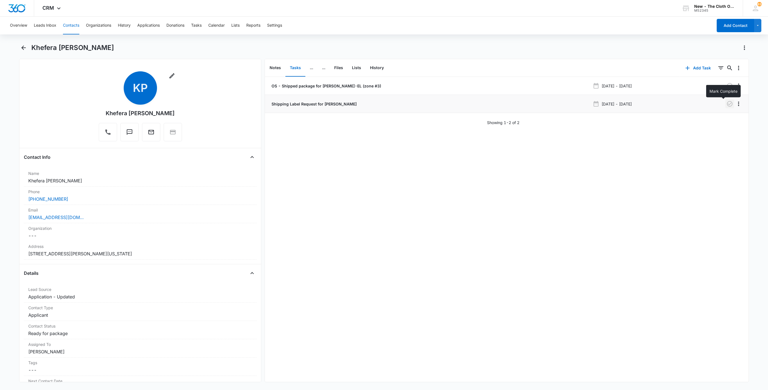
click at [727, 105] on icon "button" at bounding box center [730, 103] width 7 height 7
click at [194, 25] on button "Tasks" at bounding box center [196, 26] width 11 height 18
